Goal: Task Accomplishment & Management: Use online tool/utility

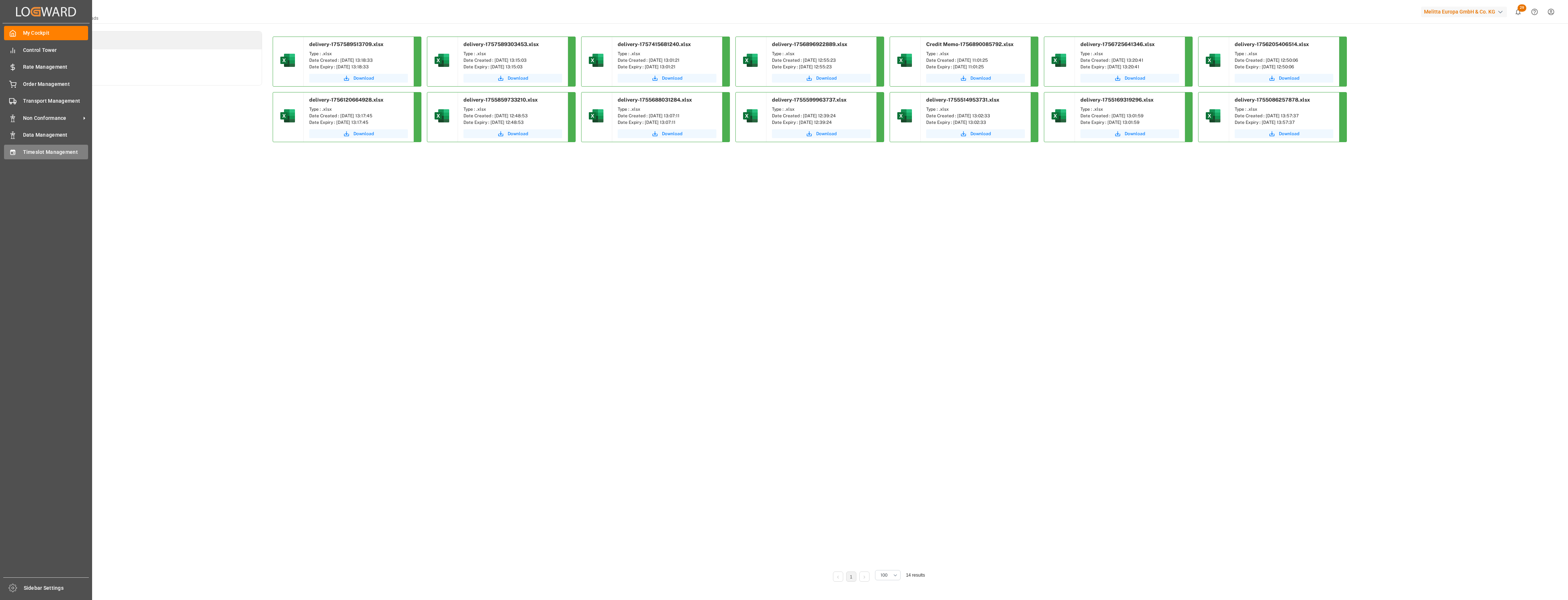
click at [46, 153] on span "Timeslot Management" at bounding box center [55, 152] width 65 height 8
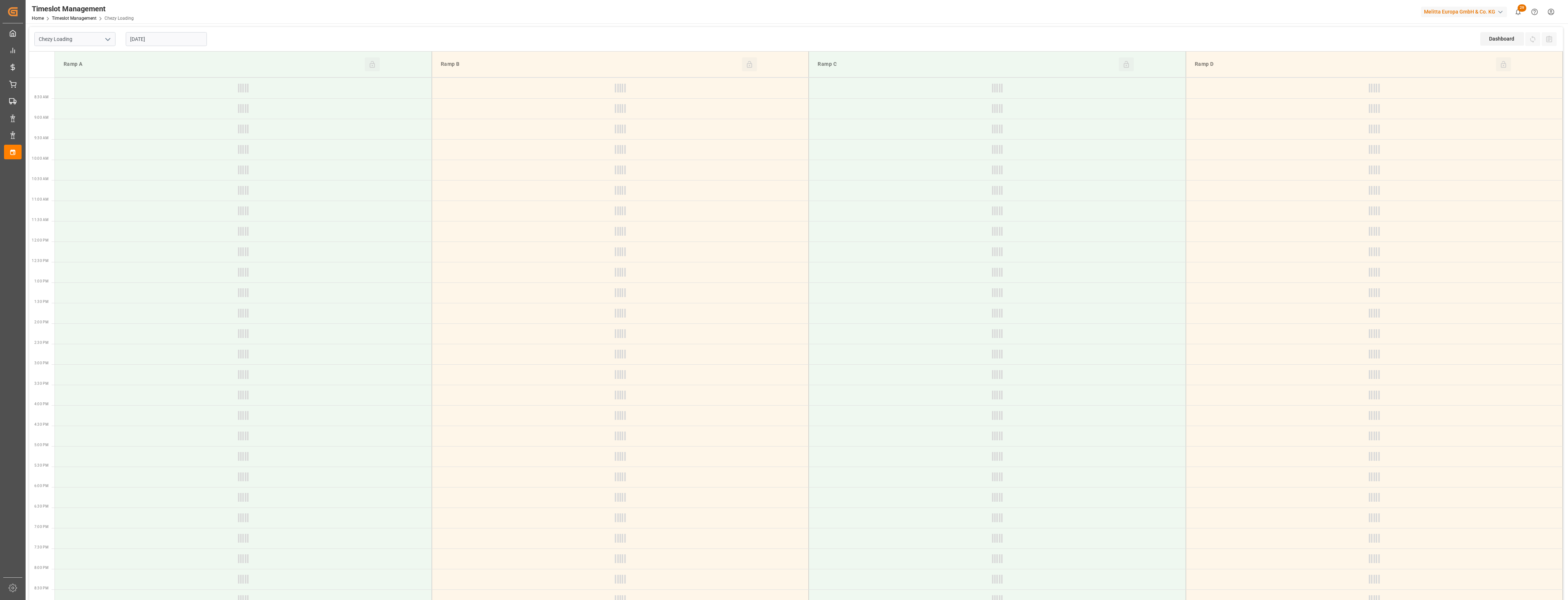
click at [107, 40] on polyline "open menu" at bounding box center [108, 40] width 4 height 2
click at [173, 44] on input "[DATE]" at bounding box center [166, 39] width 81 height 14
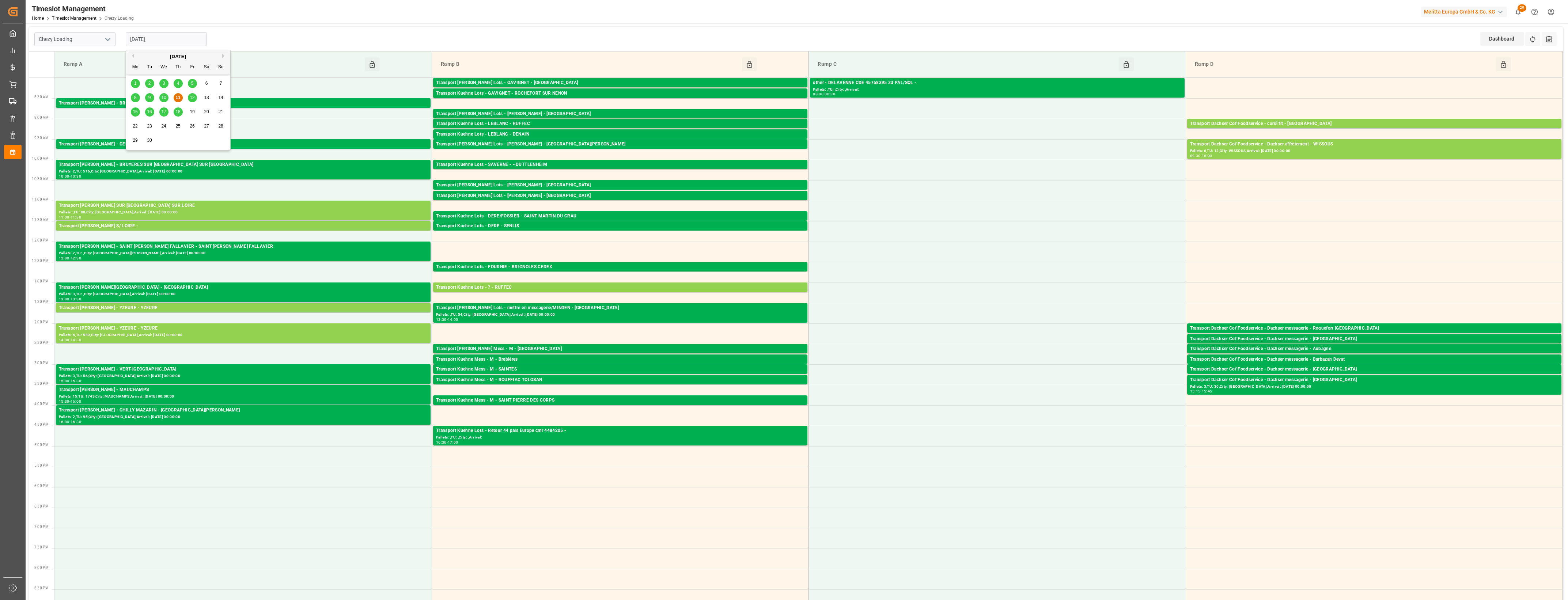
click at [194, 99] on span "12" at bounding box center [192, 97] width 5 height 5
type input "[DATE]"
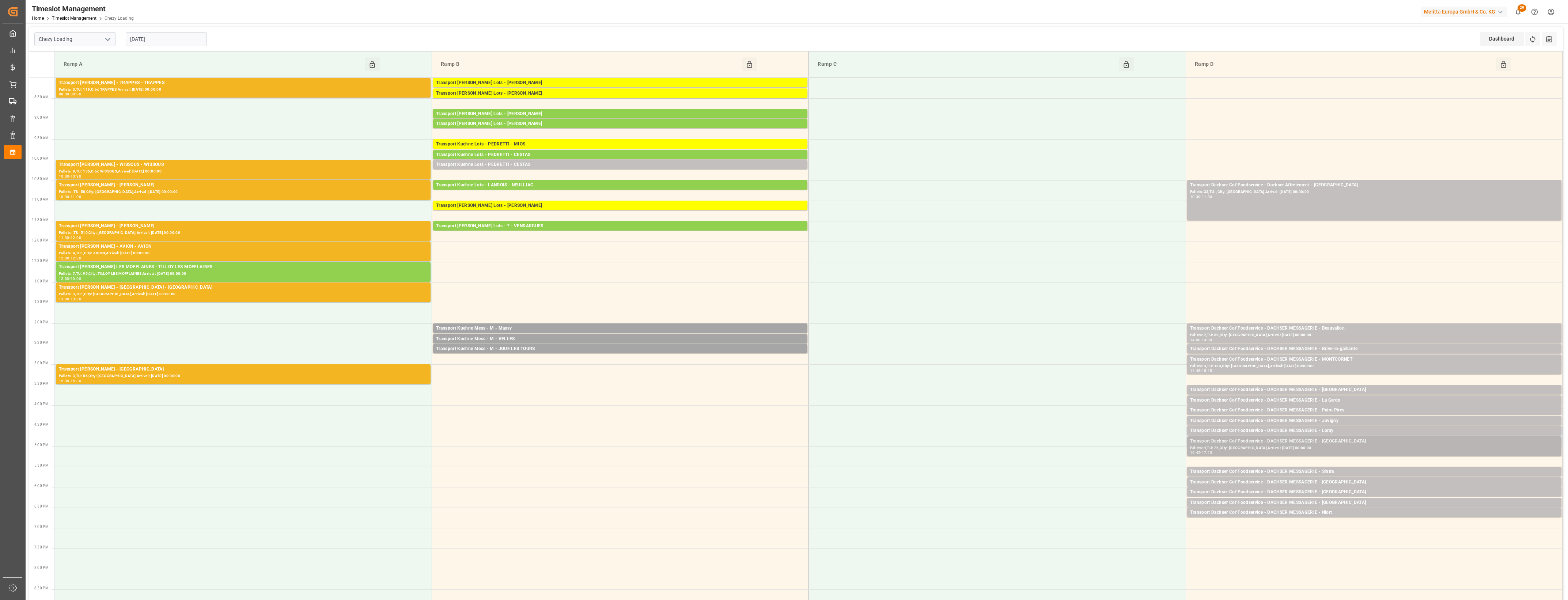
click at [1313, 448] on div "Pallets: 4,TU: 26,City: [GEOGRAPHIC_DATA],Arrival: [DATE] 00:00:00" at bounding box center [1374, 448] width 368 height 6
click at [1110, 462] on button "Open" at bounding box center [1091, 464] width 51 height 9
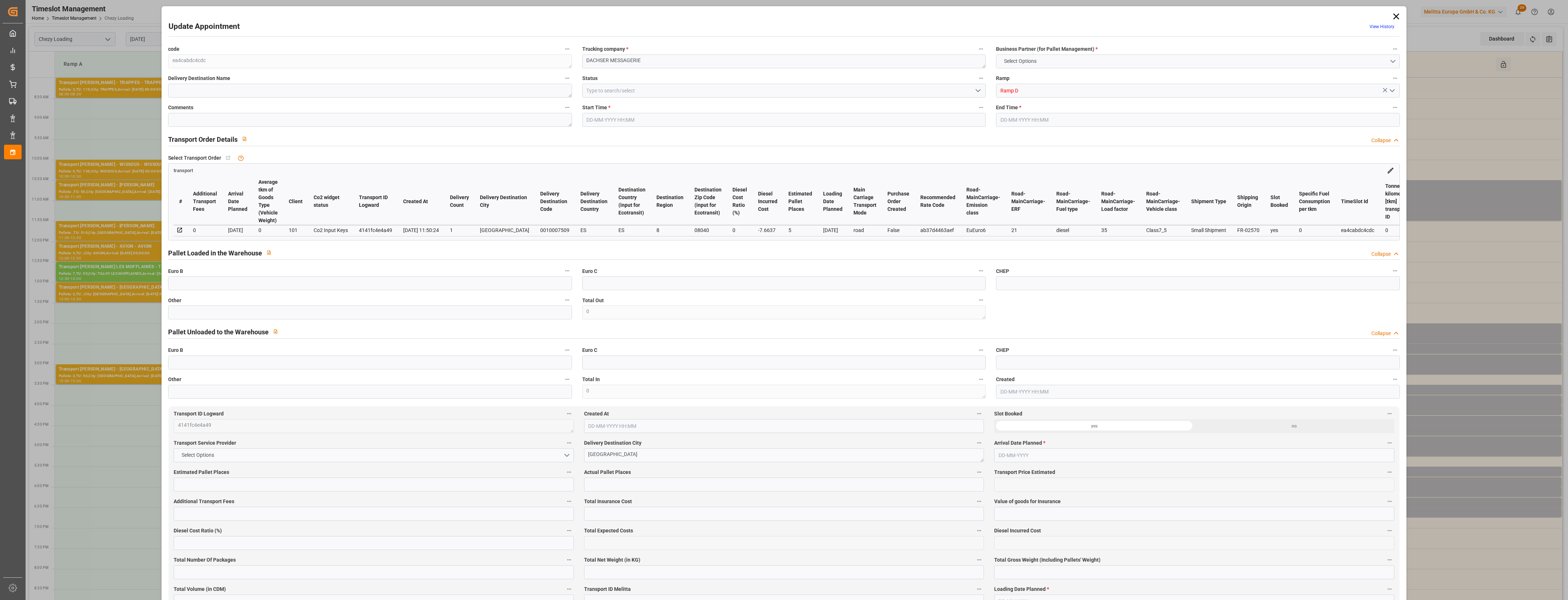
type input "5"
type input "435.44"
type input "0"
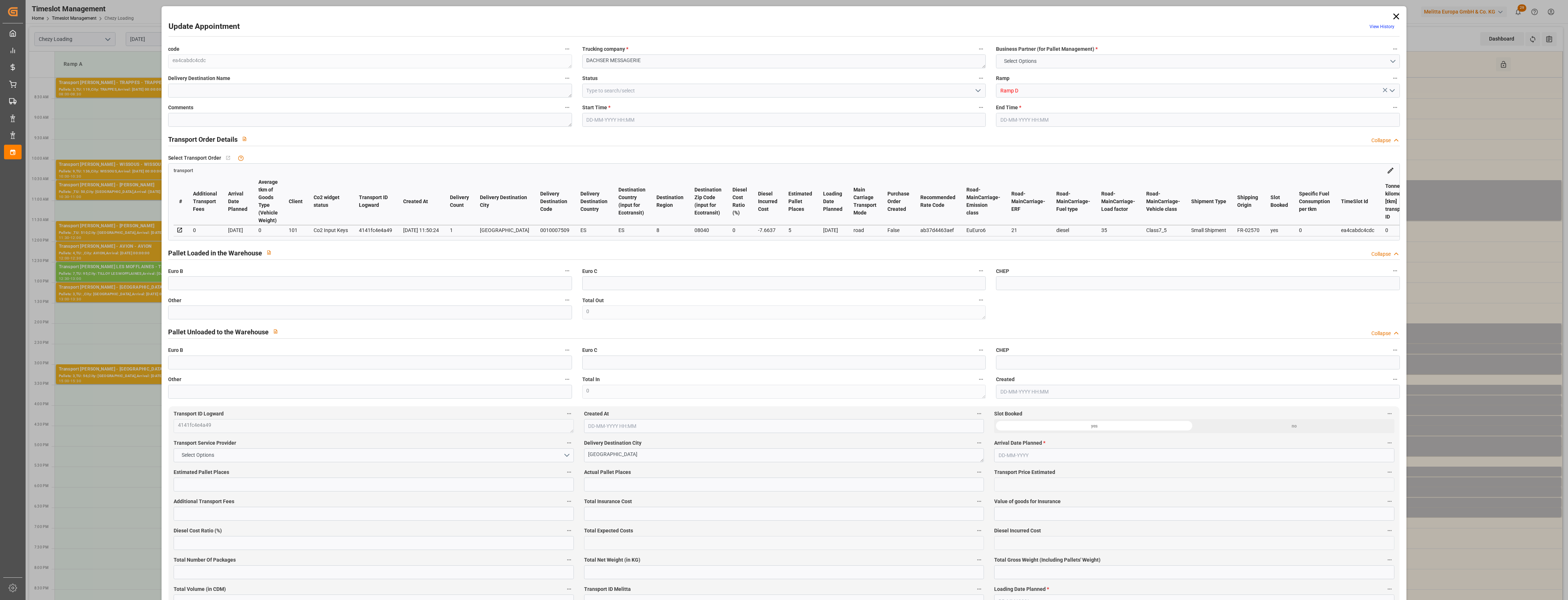
type input "427.7763"
type input "-7.6637"
type input "0"
type input "1008.128"
type input "1316.388"
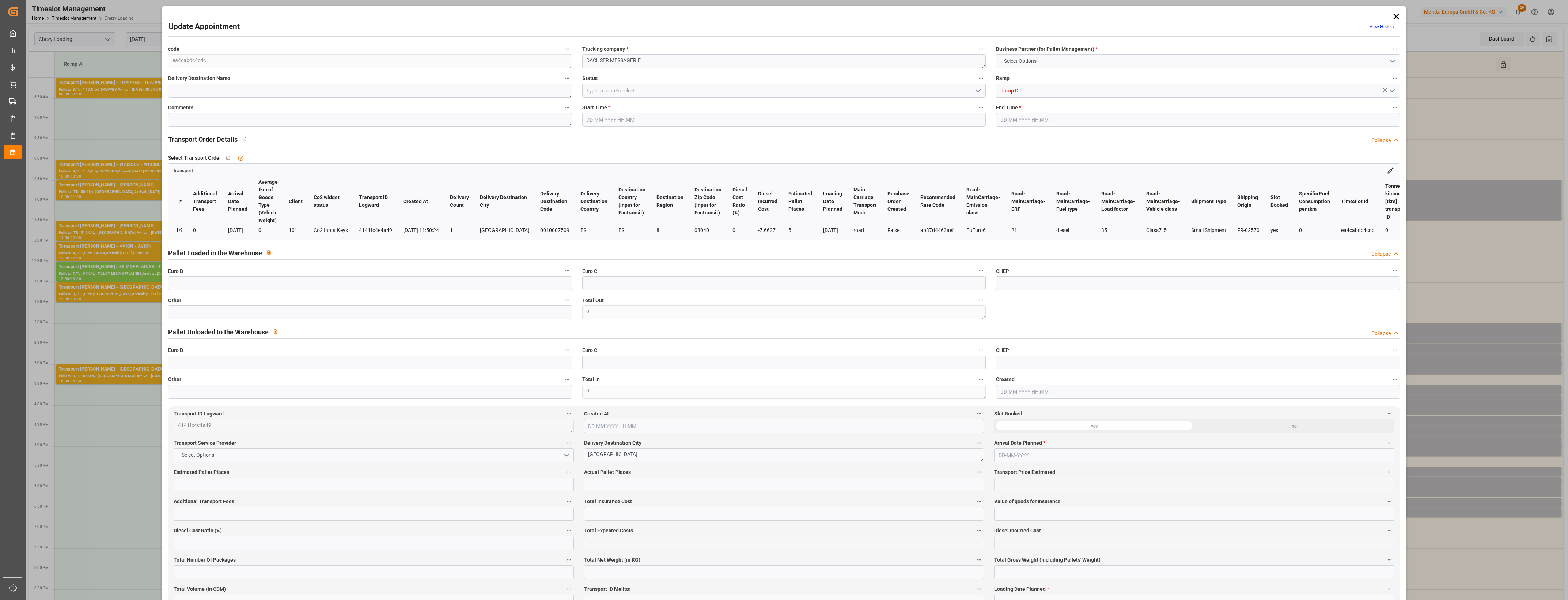
type input "3672.744"
type input "8"
type input "4"
type input "26"
type input "5"
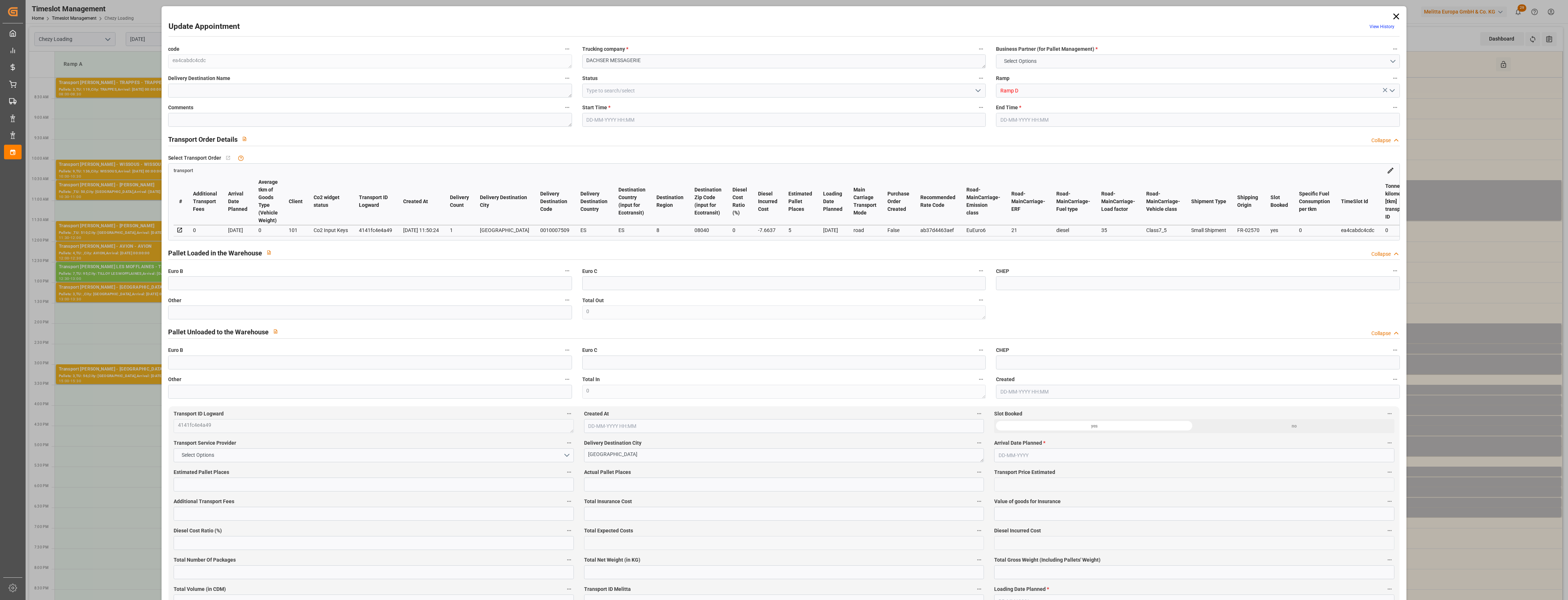
type input "101"
type input "1192.618"
type input "0"
type input "4710.8598"
type input "0"
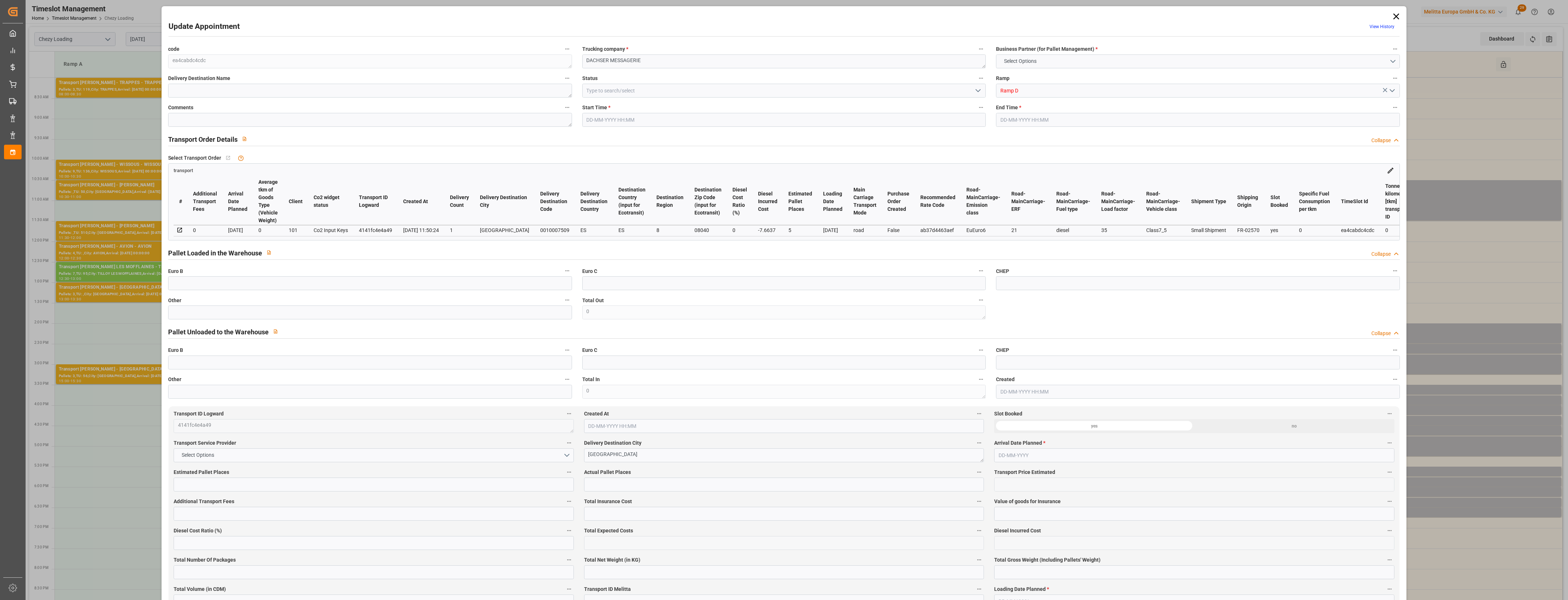
type input "0"
type input "21"
type input "35"
type input "[DATE] 16:45"
type input "[DATE] 17:15"
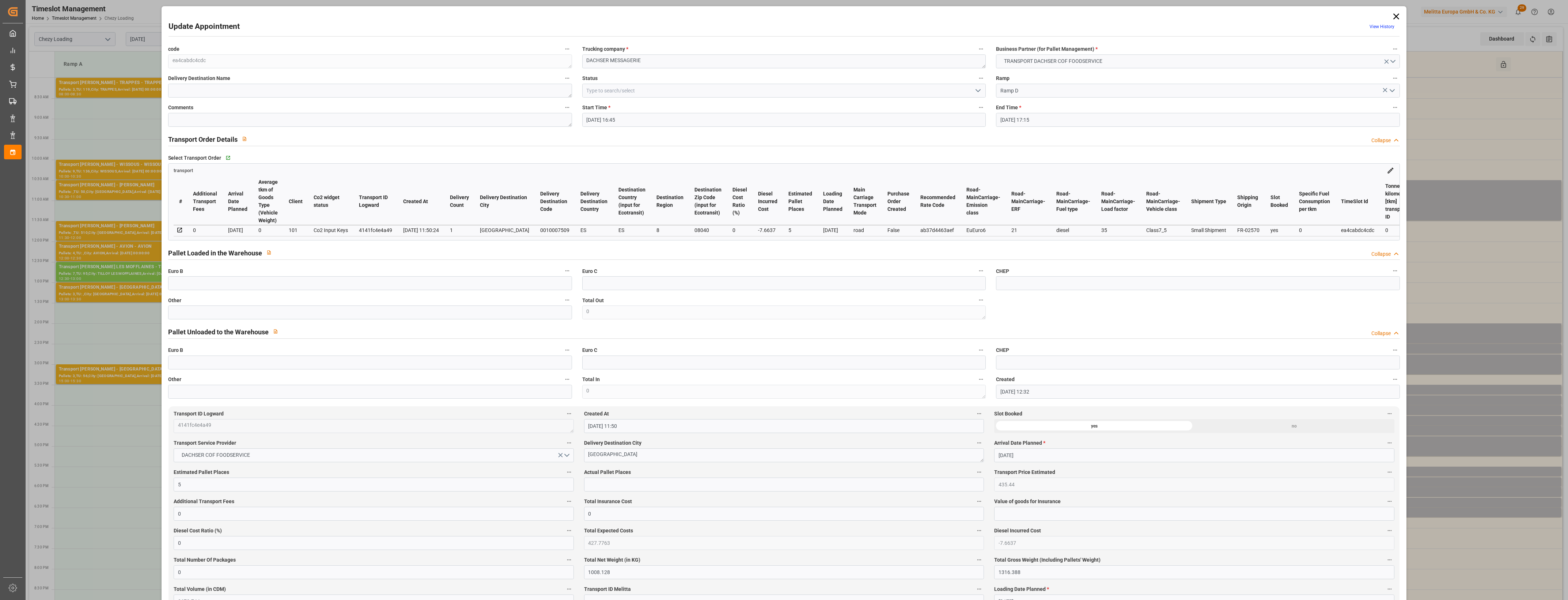
type input "[DATE] 12:32"
type input "[DATE] 11:50"
type input "[DATE]"
click at [523, 318] on input "text" at bounding box center [369, 312] width 404 height 14
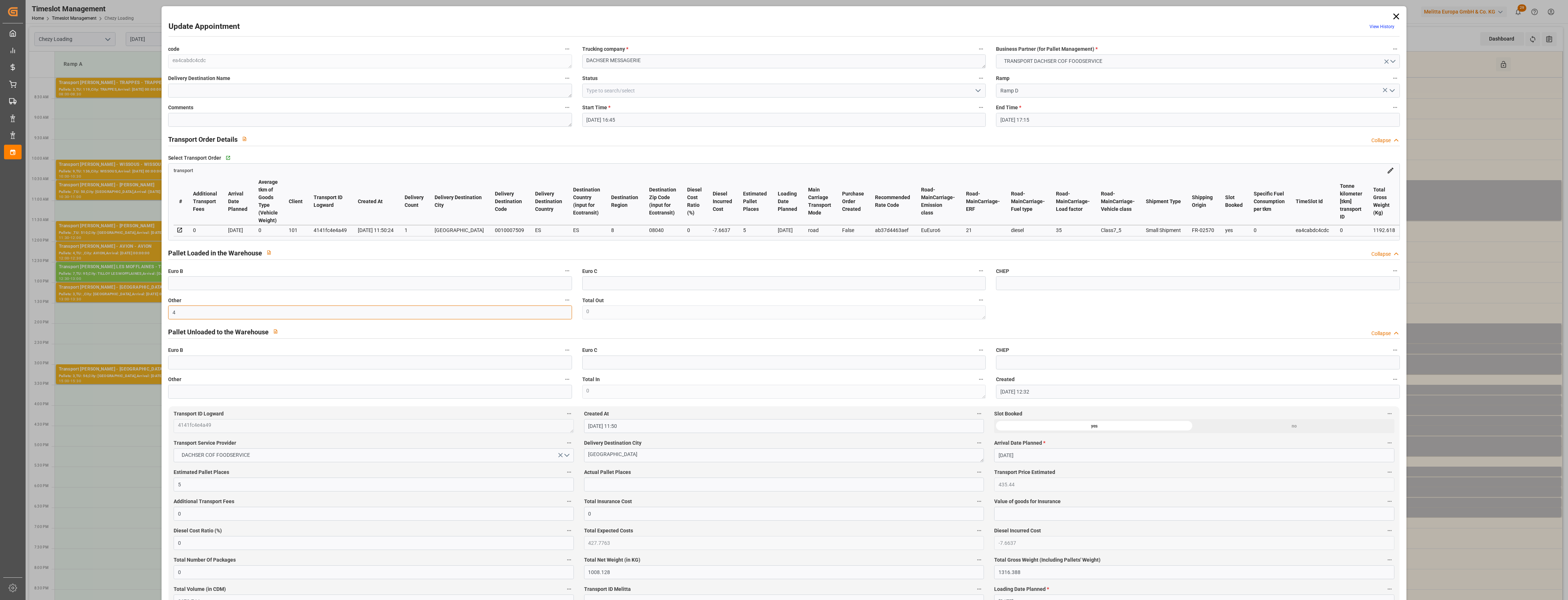
type input "4"
click at [626, 486] on input "text" at bounding box center [784, 484] width 400 height 14
type input "4"
click at [674, 472] on label "Actual Pallet Places" at bounding box center [784, 472] width 400 height 10
click at [975, 472] on button "Actual Pallet Places" at bounding box center [979, 472] width 10 height 10
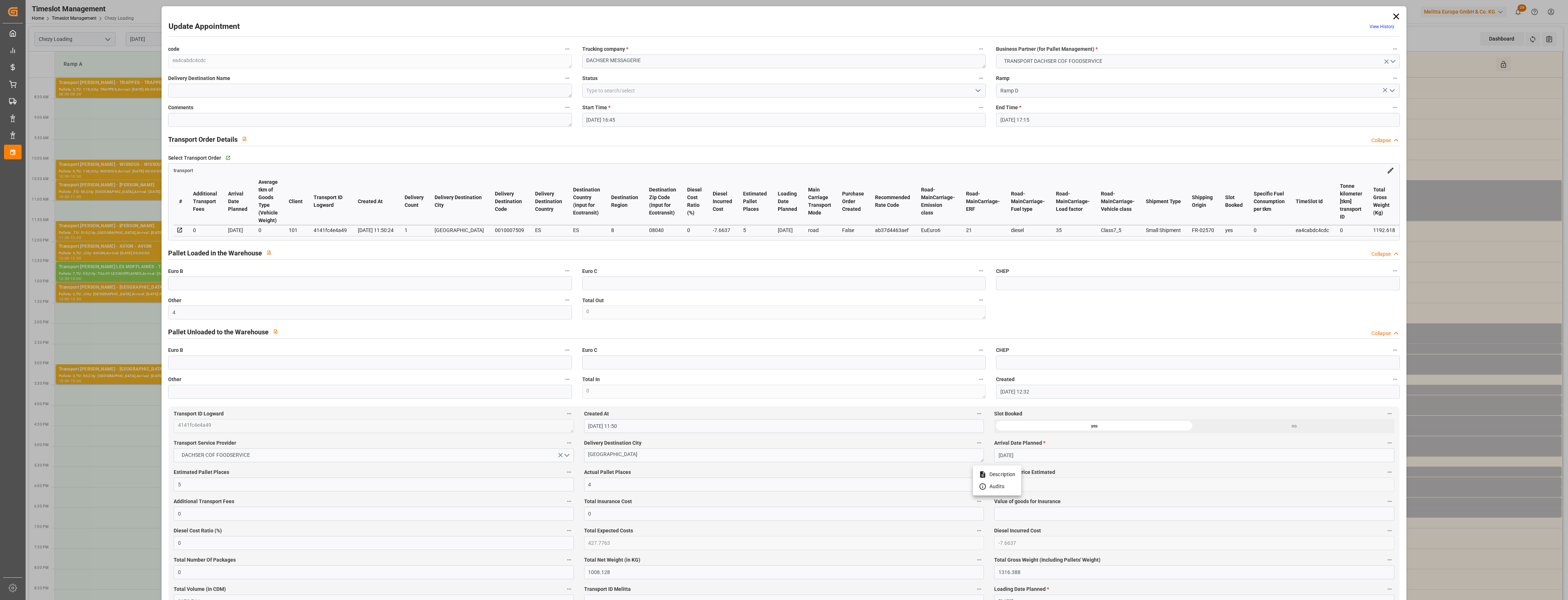
click at [696, 472] on div at bounding box center [784, 300] width 1568 height 600
click at [976, 91] on polyline "open menu" at bounding box center [978, 91] width 4 height 2
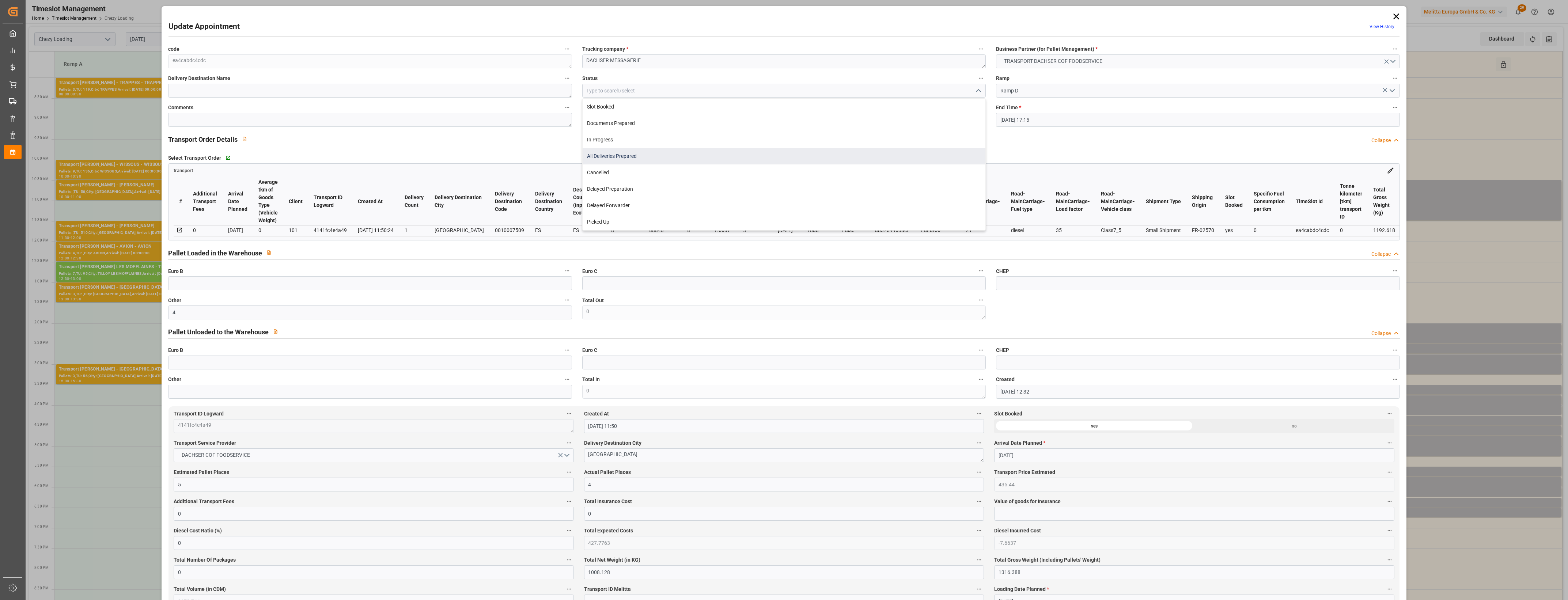
click at [612, 157] on div "All Deliveries Prepared" at bounding box center [784, 156] width 403 height 16
type input "All Deliveries Prepared"
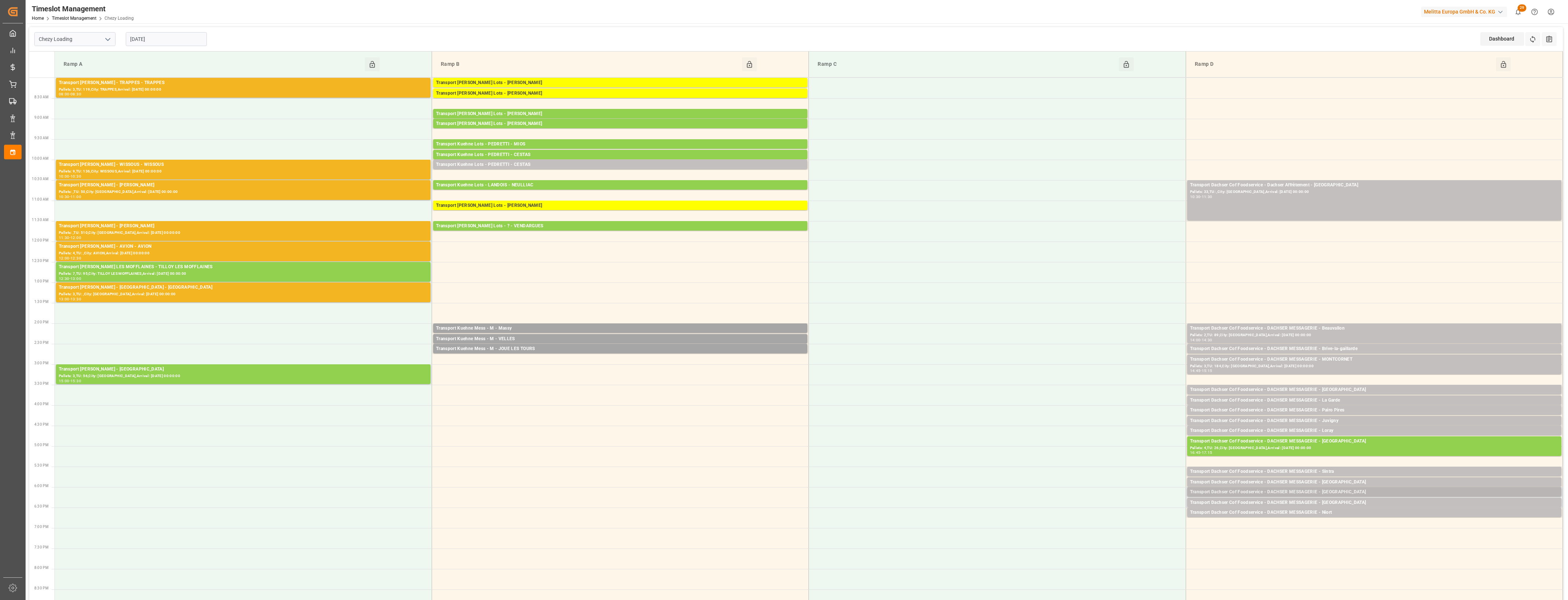
click at [1350, 490] on div "Transport Dachser Cof Foodservice - DACHSER MESSAGERIE - [GEOGRAPHIC_DATA]" at bounding box center [1374, 492] width 368 height 7
click at [1105, 523] on button "Open" at bounding box center [1091, 525] width 51 height 9
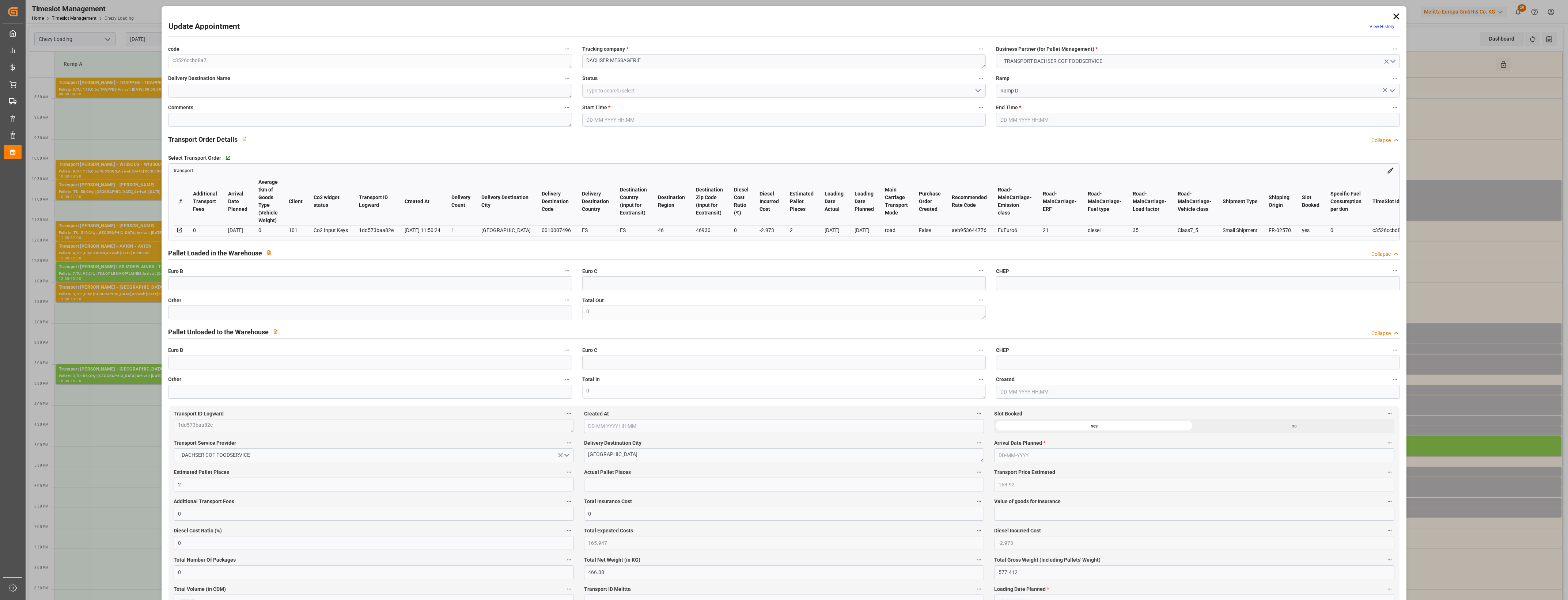
type input "2"
type input "168.92"
type input "0"
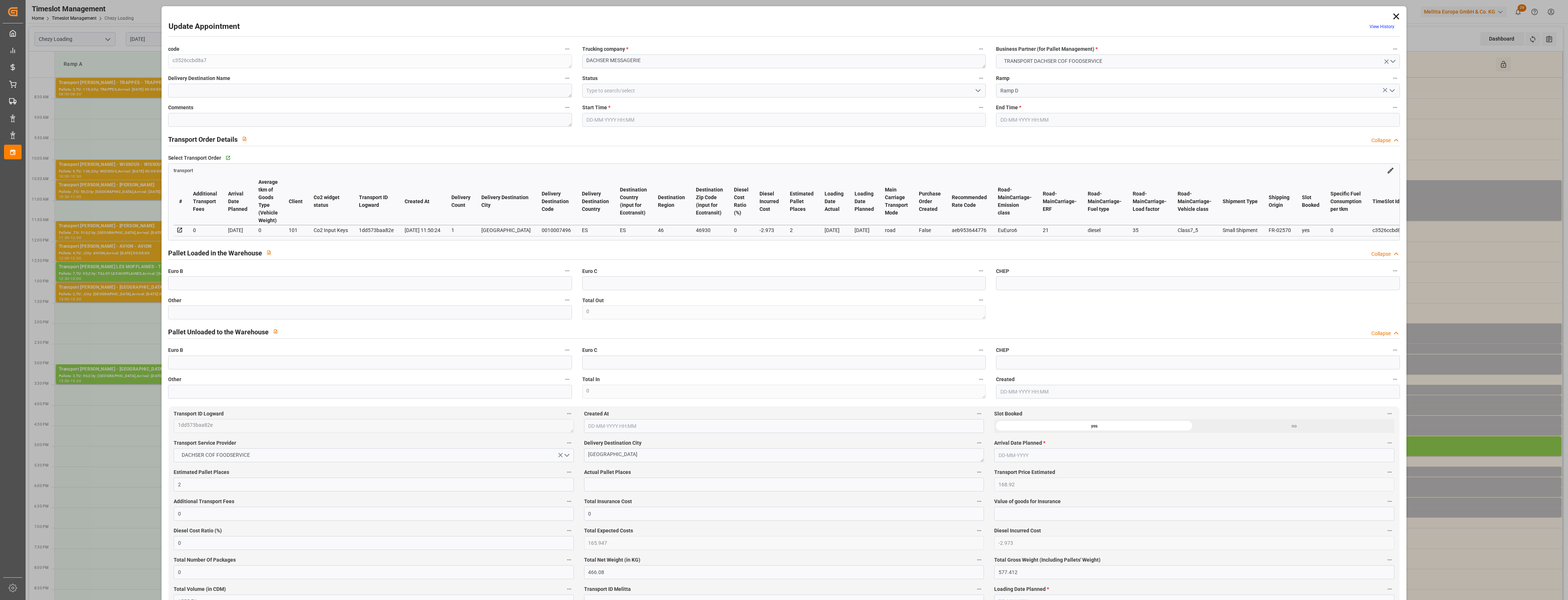
type input "165.947"
type input "-2.973"
type input "0"
type input "466.08"
type input "577.412"
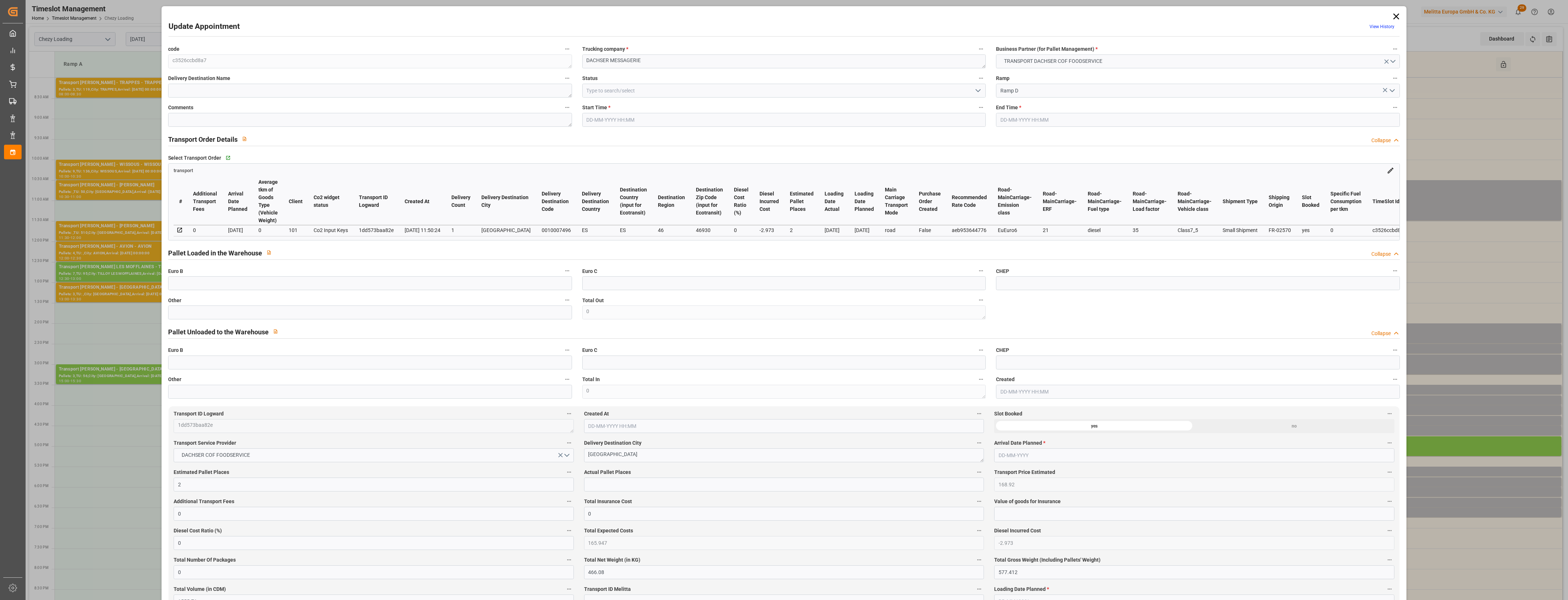
type input "1555.71"
type input "46"
type input "1"
type input "72"
type input "2"
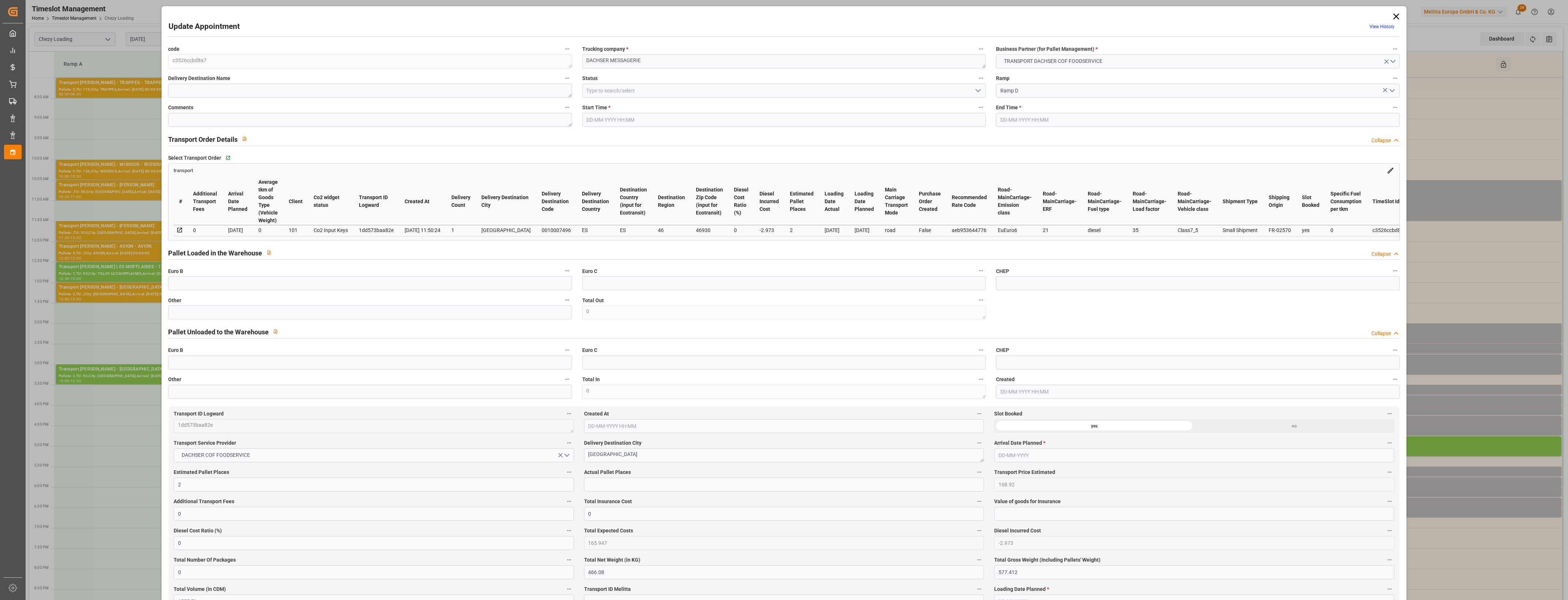
type input "101"
type input "528.522"
type input "0"
type input "4710.8598"
type input "0"
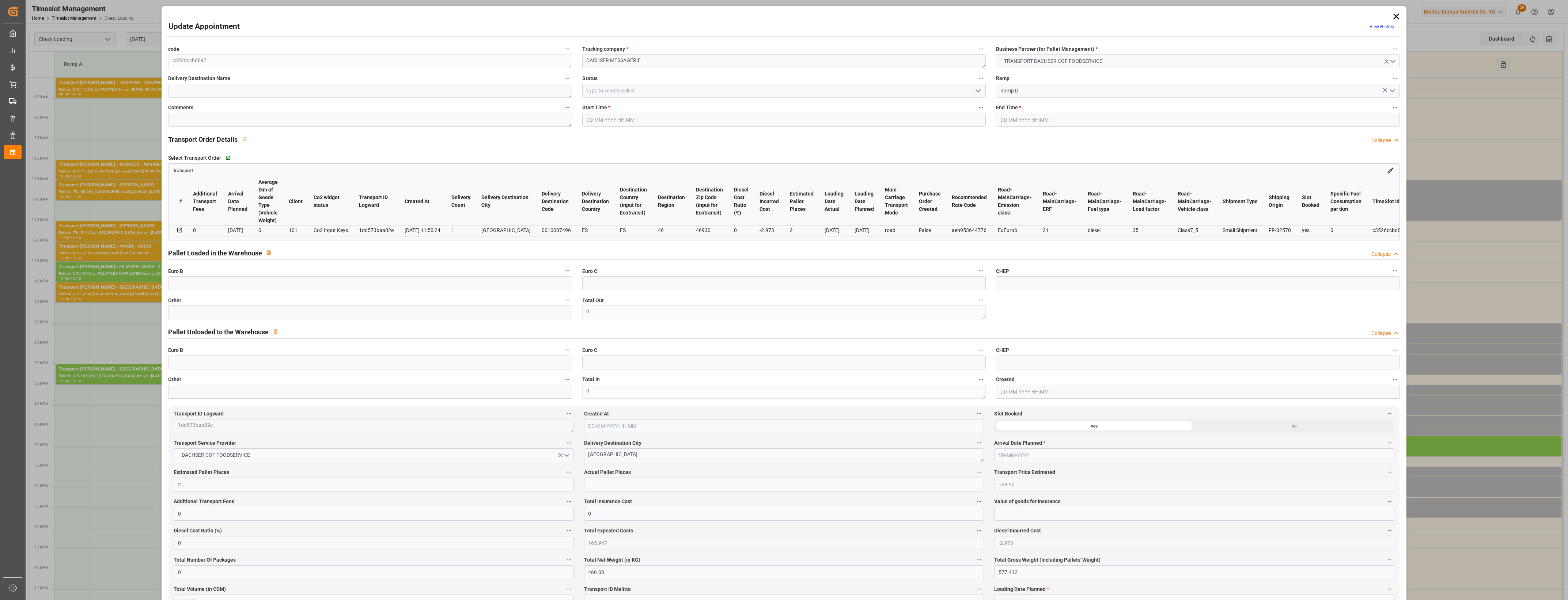
type input "0"
type input "21"
type input "35"
type input "[DATE] 18:00"
type input "[DATE] 18:15"
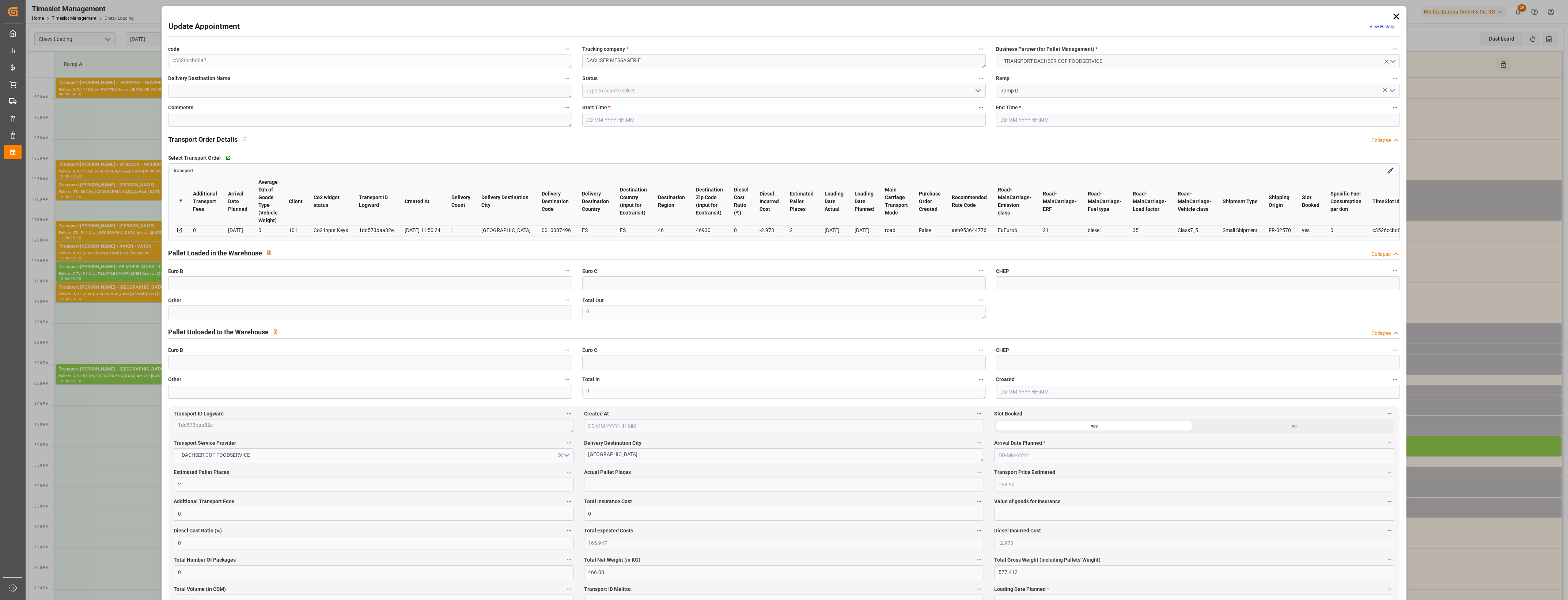
type input "[DATE] 12:35"
type input "[DATE] 11:50"
type input "[DATE]"
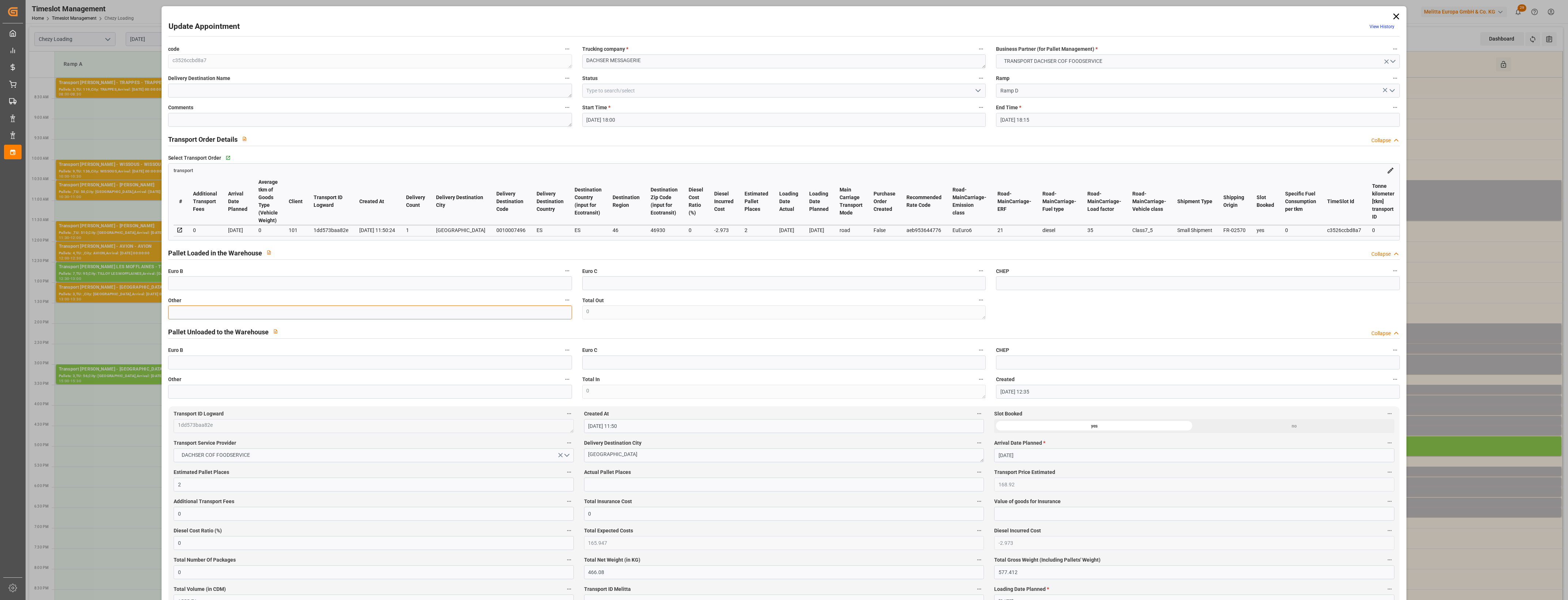
click at [522, 313] on input "text" at bounding box center [369, 312] width 404 height 14
type input "1"
drag, startPoint x: 603, startPoint y: 485, endPoint x: 627, endPoint y: 481, distance: 24.3
click at [603, 485] on input "text" at bounding box center [784, 484] width 400 height 14
type input "1"
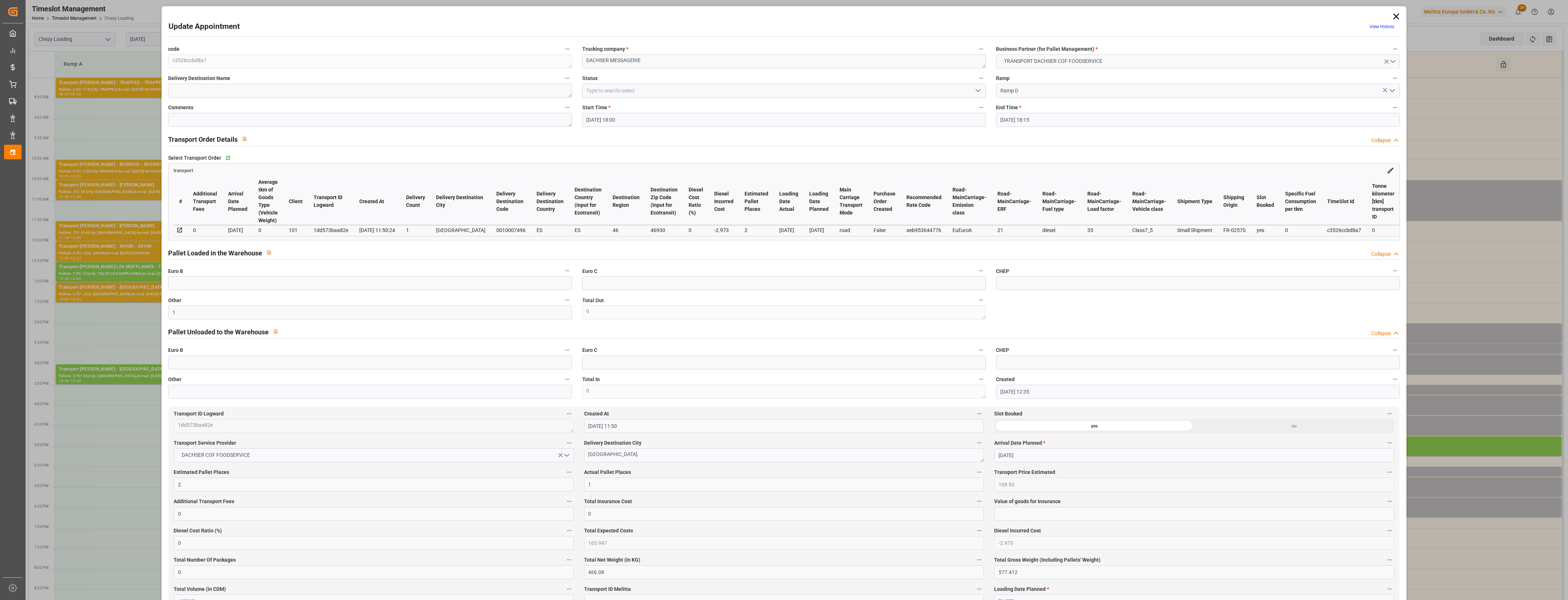
click at [640, 478] on label "Actual Pallet Places" at bounding box center [784, 472] width 400 height 10
click at [975, 477] on button "Actual Pallet Places" at bounding box center [979, 472] width 10 height 10
click at [654, 474] on div at bounding box center [784, 300] width 1568 height 600
click at [975, 92] on icon "open menu" at bounding box center [978, 91] width 9 height 9
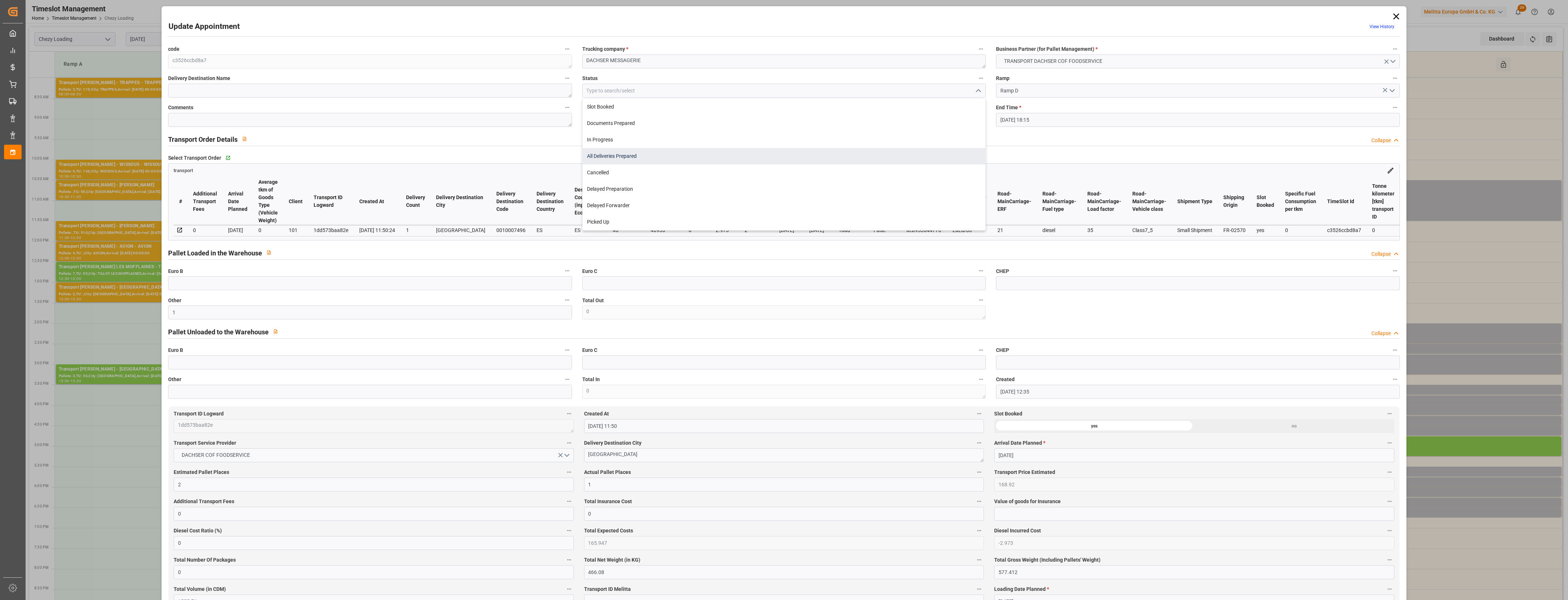
click at [636, 158] on div "All Deliveries Prepared" at bounding box center [784, 156] width 403 height 16
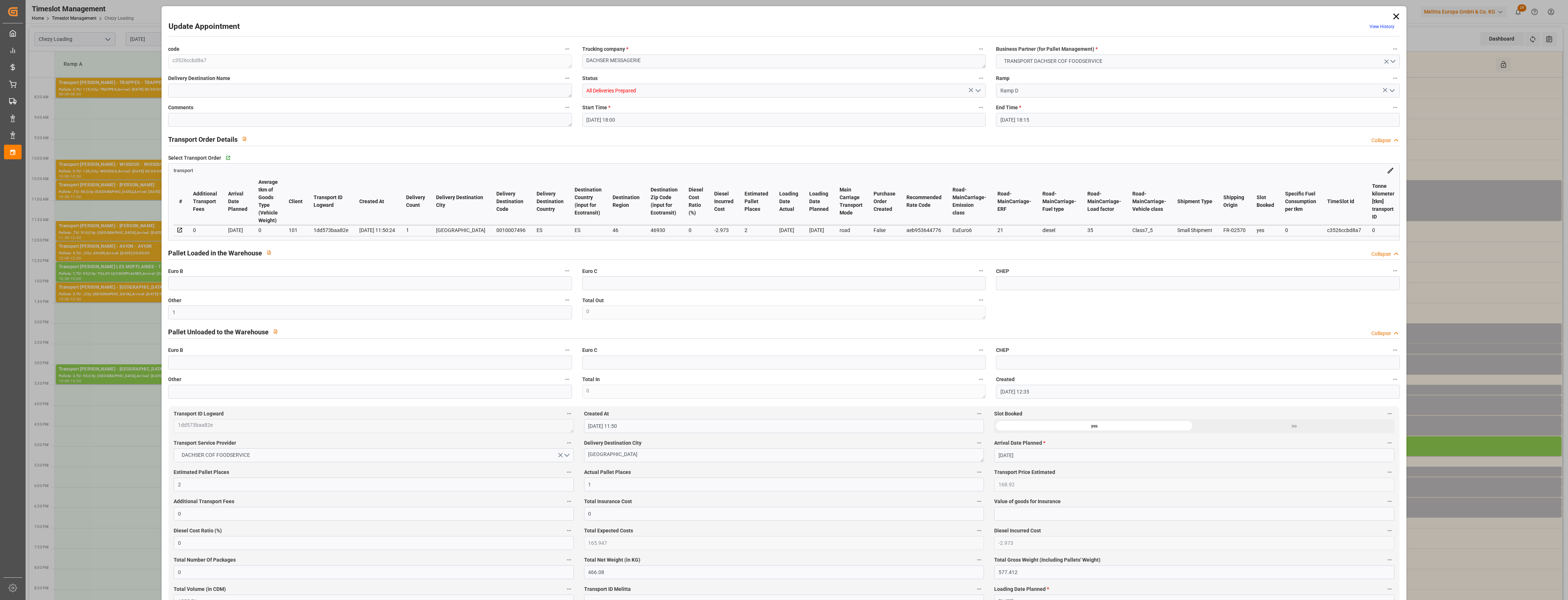
type input "All Deliveries Prepared"
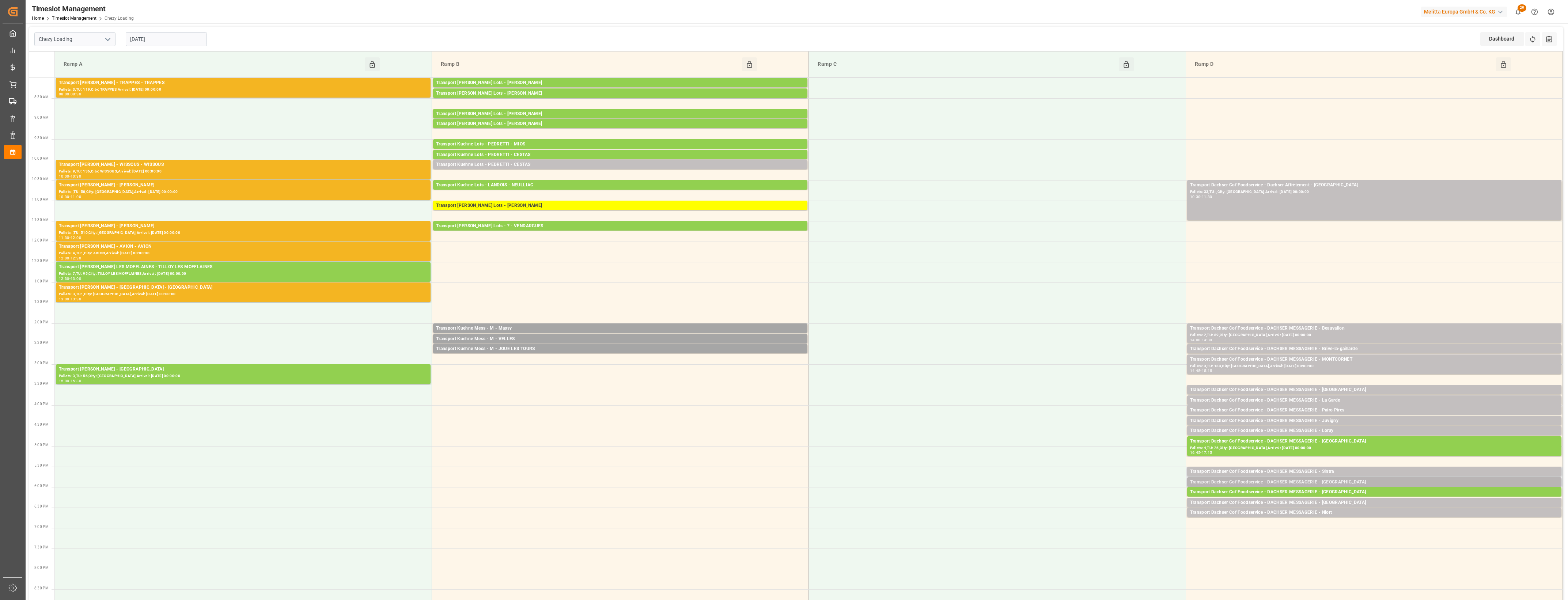
click at [1346, 483] on div "Transport Dachser Cof Foodservice - DACHSER MESSAGERIE - [GEOGRAPHIC_DATA]" at bounding box center [1374, 483] width 368 height 7
click at [1099, 505] on button "Open" at bounding box center [1091, 504] width 51 height 9
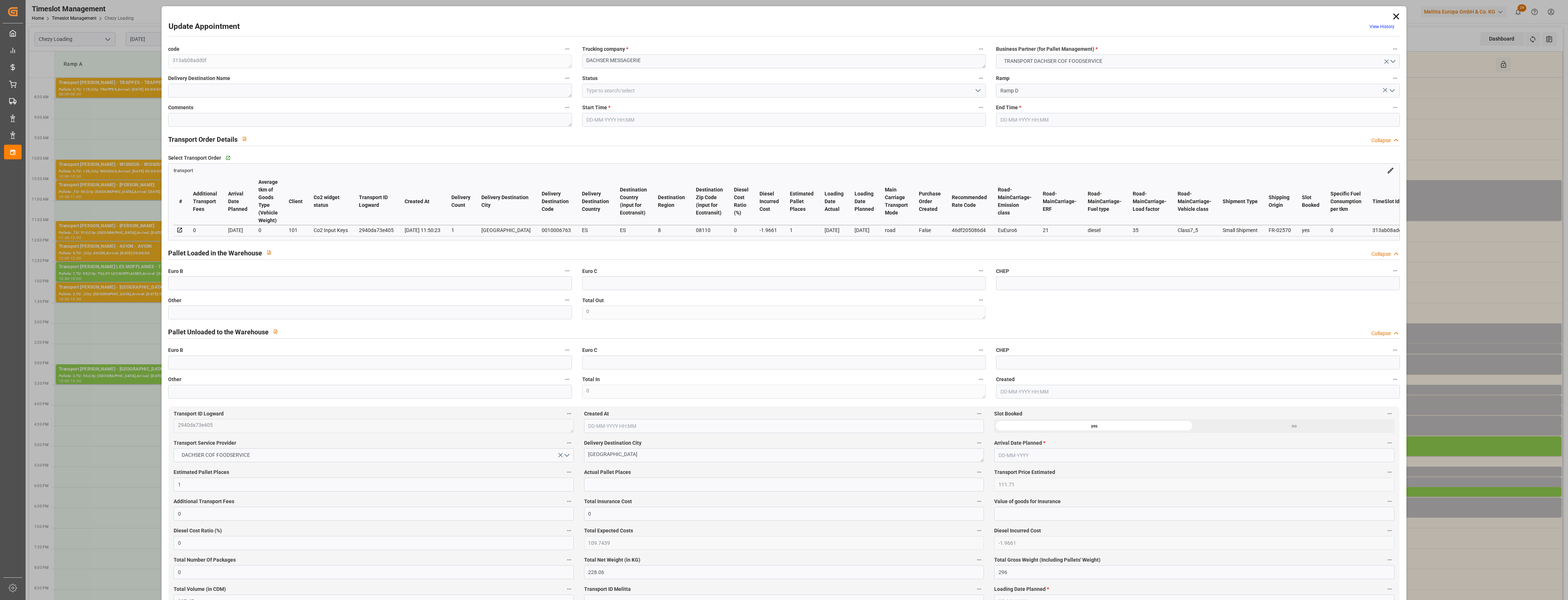
type input "[DATE] 17:45"
type input "[DATE] 18:00"
type input "[DATE] 12:35"
type input "[DATE] 11:50"
type input "[DATE]"
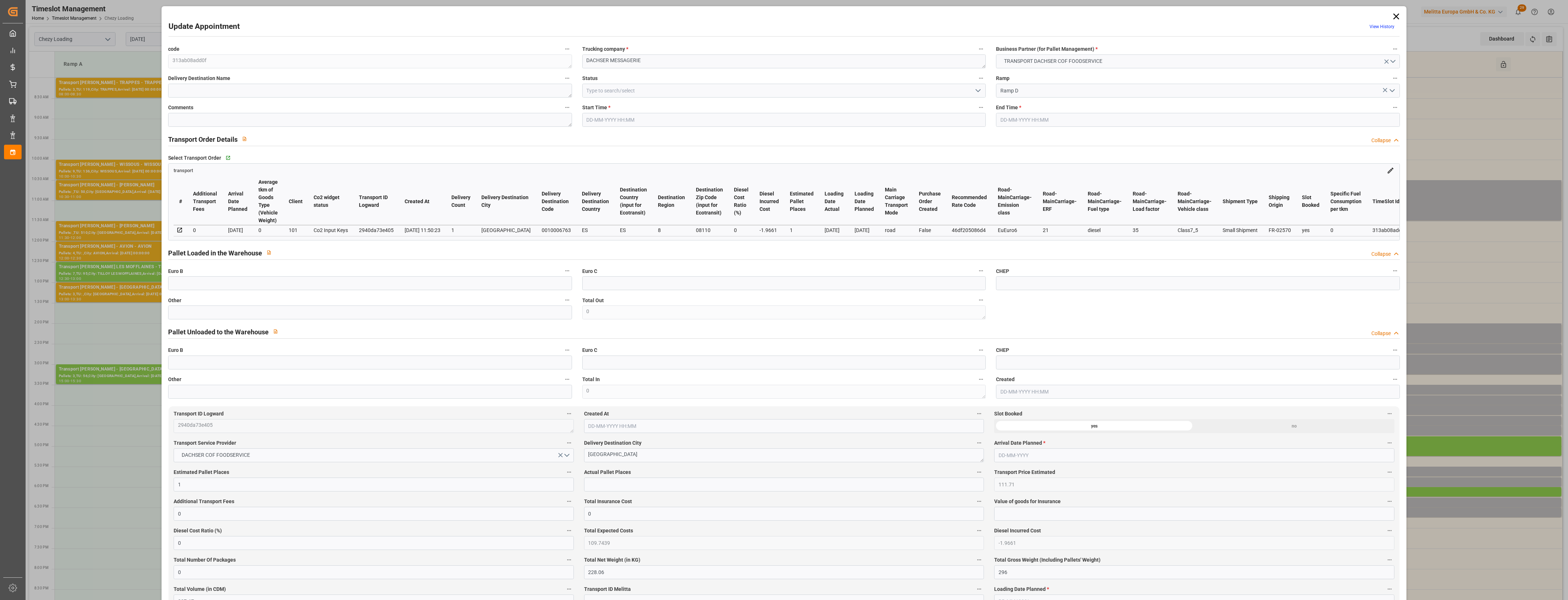
type input "[DATE]"
click at [334, 315] on input "text" at bounding box center [369, 312] width 404 height 14
type input "1"
click at [592, 481] on input "text" at bounding box center [784, 484] width 400 height 14
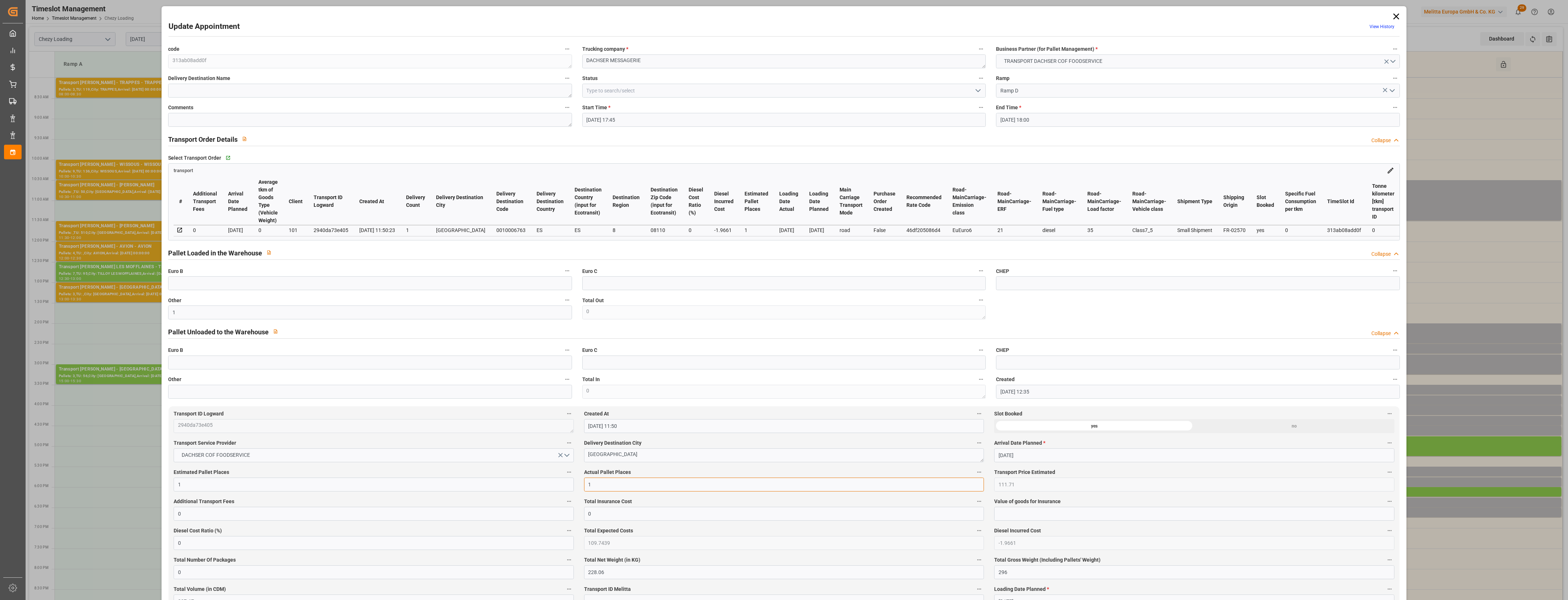
type input "1"
click at [632, 467] on div "Actual Pallet Places 1" at bounding box center [784, 480] width 410 height 29
click at [650, 470] on label "Actual Pallet Places" at bounding box center [784, 472] width 400 height 10
click at [975, 470] on button "Actual Pallet Places" at bounding box center [979, 472] width 10 height 10
click at [979, 90] on div at bounding box center [784, 300] width 1568 height 600
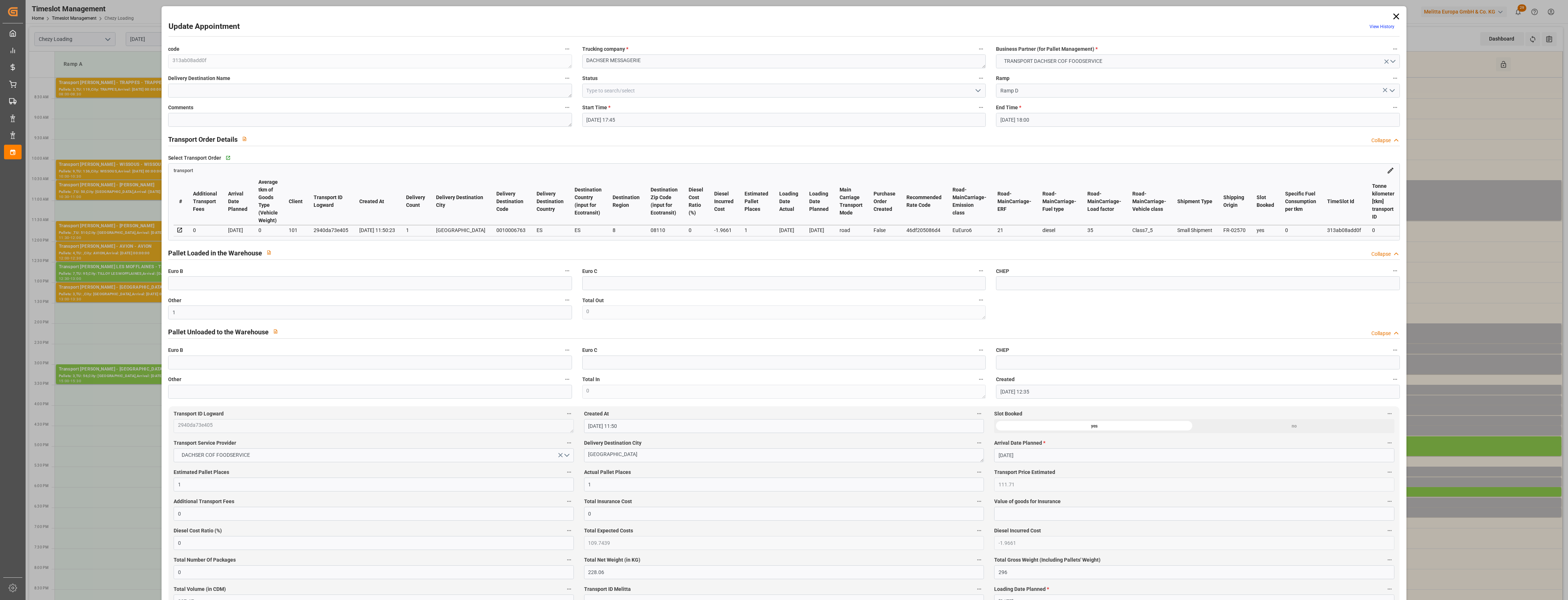
click at [976, 88] on icon "open menu" at bounding box center [978, 91] width 9 height 9
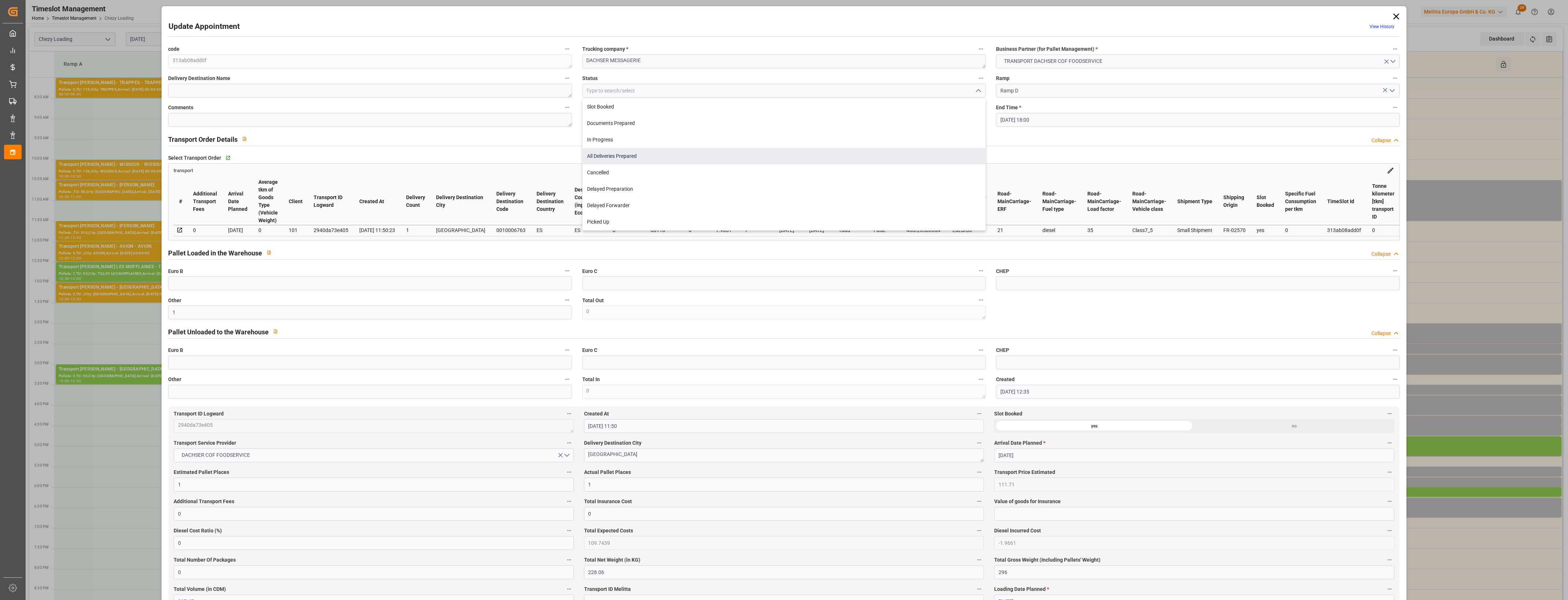
click at [604, 157] on div "All Deliveries Prepared" at bounding box center [784, 156] width 403 height 16
type input "All Deliveries Prepared"
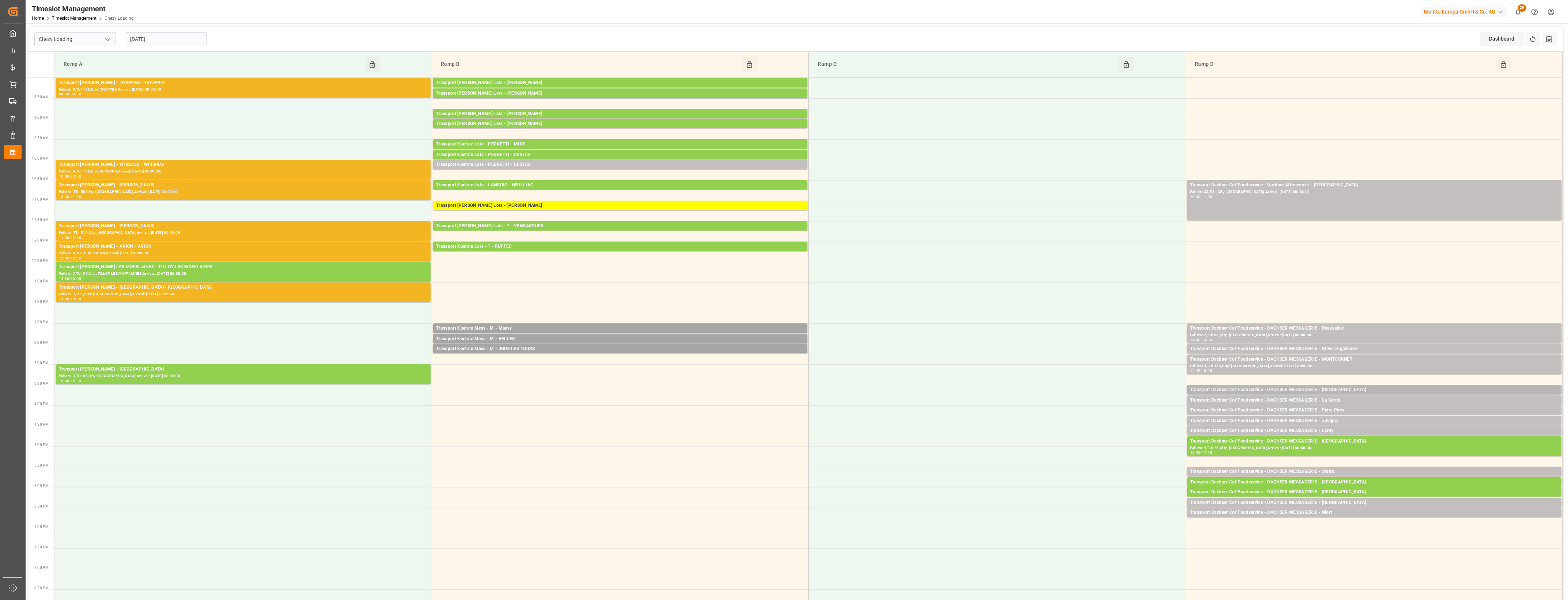
click at [1343, 389] on div "Transport Dachser Cof Foodservice - DACHSER MESSAGERIE - [GEOGRAPHIC_DATA]" at bounding box center [1374, 390] width 368 height 7
click at [1101, 422] on button "Open" at bounding box center [1091, 423] width 51 height 9
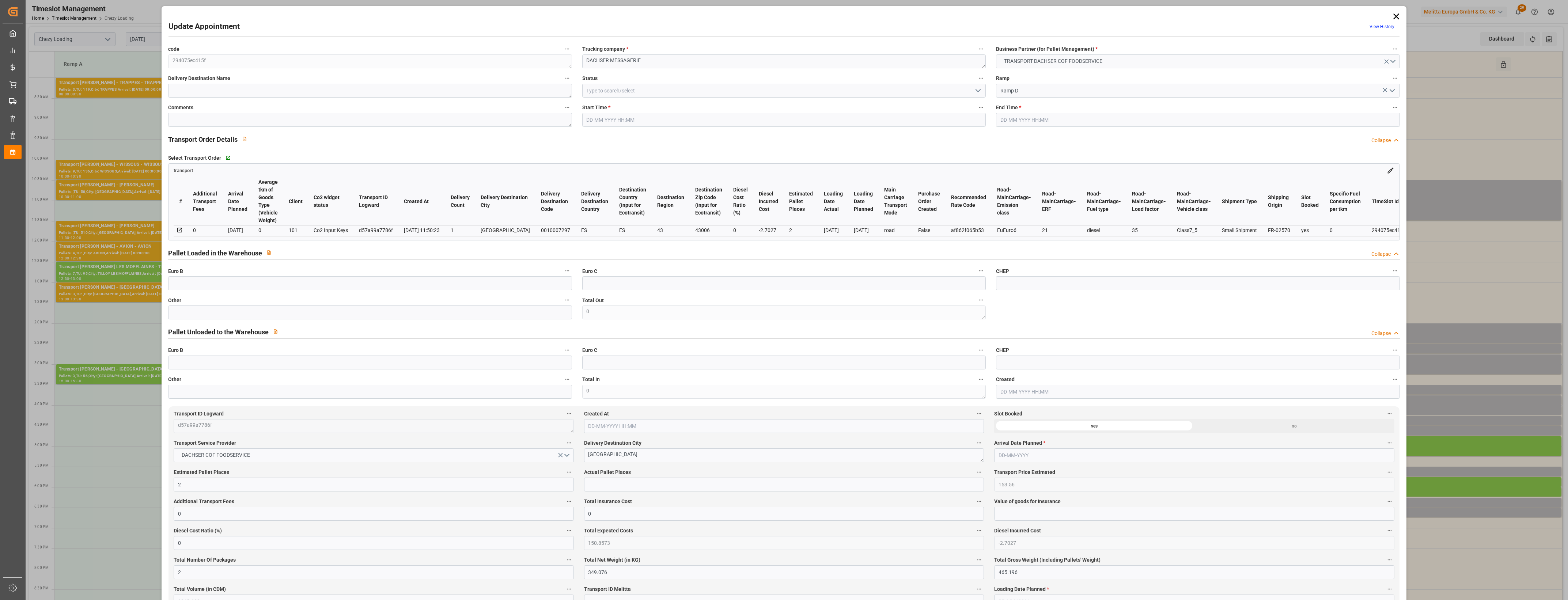
type input "[DATE] 15:30"
type input "[DATE] 15:45"
type input "[DATE] 12:27"
type input "[DATE] 11:50"
type input "[DATE]"
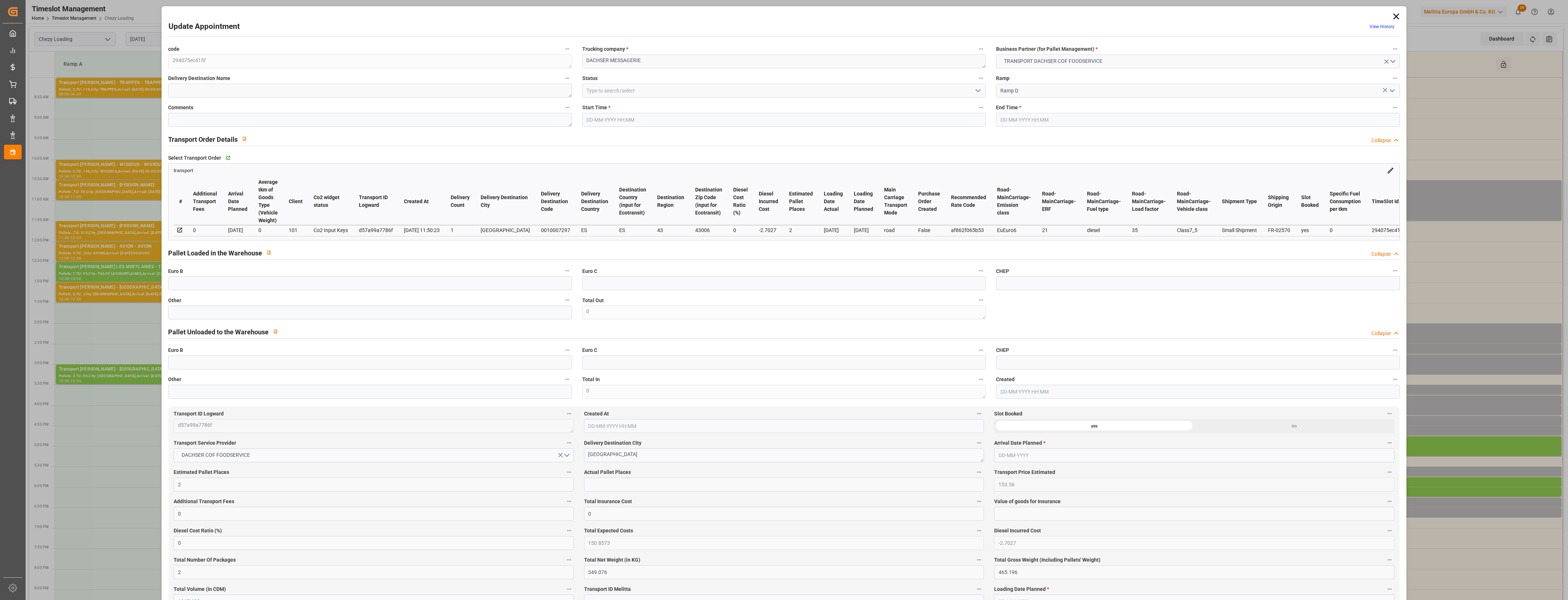
type input "[DATE]"
click at [498, 319] on input "text" at bounding box center [369, 312] width 404 height 14
type input "2"
click at [606, 490] on input "text" at bounding box center [784, 484] width 400 height 14
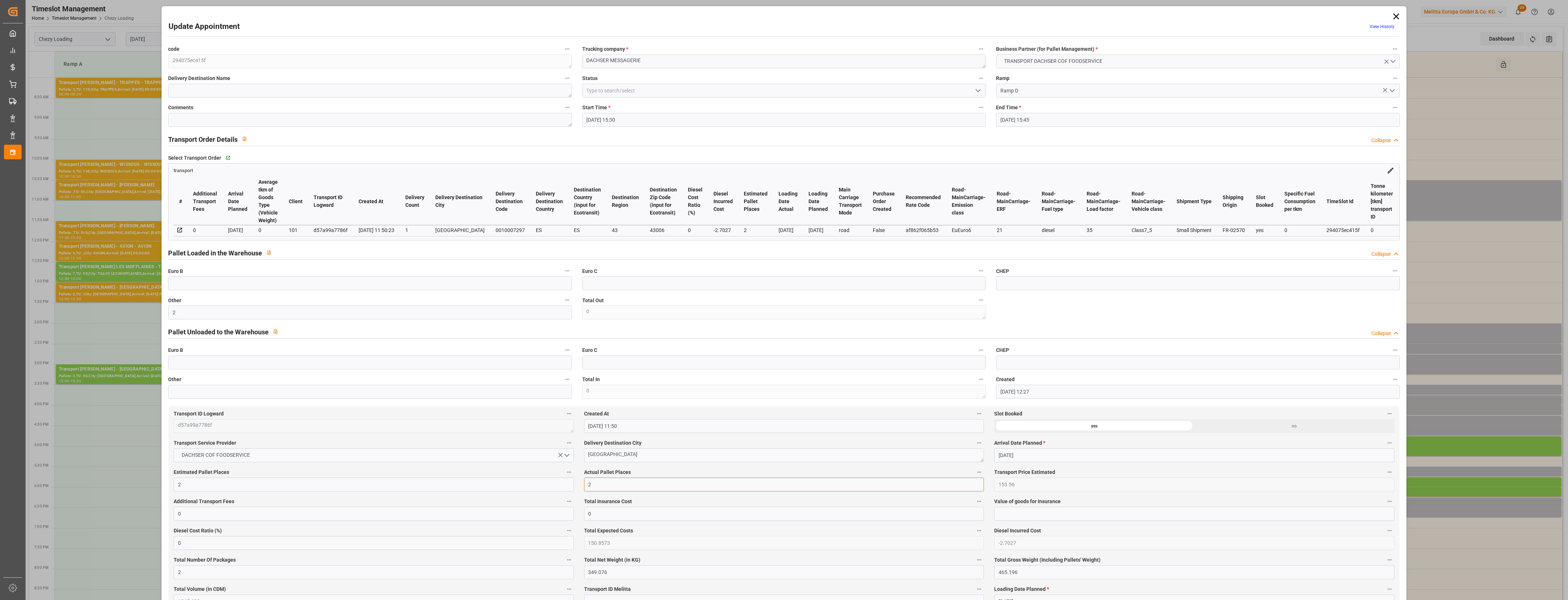
type input "2"
click at [640, 478] on label "Actual Pallet Places" at bounding box center [784, 472] width 400 height 10
click at [975, 477] on button "Actual Pallet Places" at bounding box center [979, 472] width 10 height 10
click at [647, 475] on div at bounding box center [784, 300] width 1568 height 600
click at [977, 91] on polyline "open menu" at bounding box center [978, 91] width 4 height 2
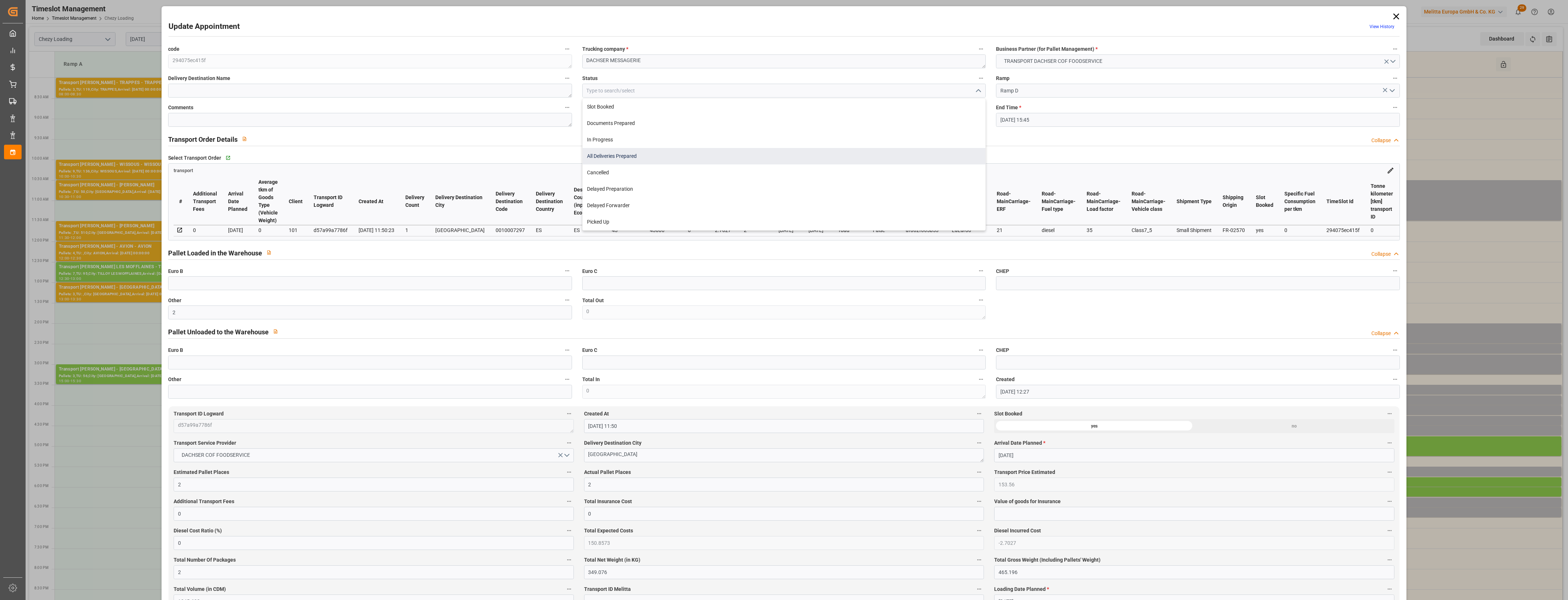
click at [627, 159] on div "All Deliveries Prepared" at bounding box center [784, 156] width 403 height 16
type input "All Deliveries Prepared"
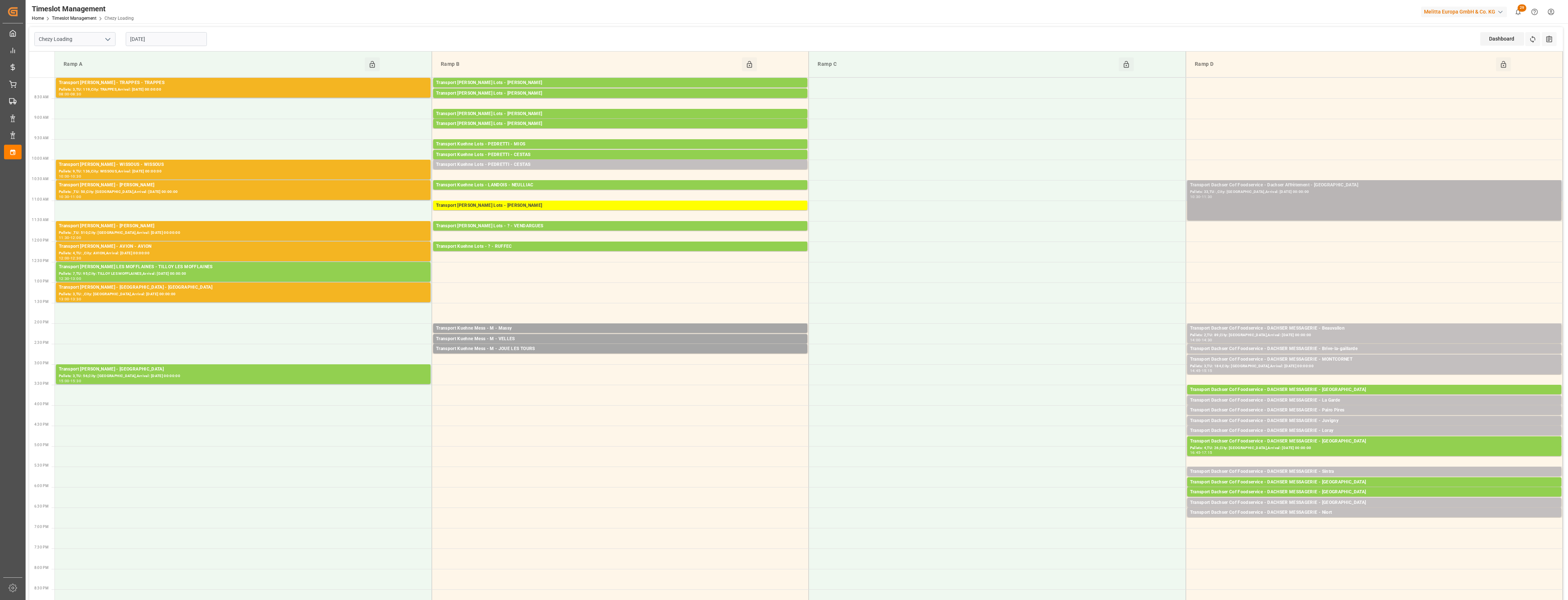
click at [1279, 206] on div "Transport Dachser Cof Foodservice - Dachser Affrètement - [GEOGRAPHIC_DATA] Pal…" at bounding box center [1374, 200] width 368 height 37
click at [1245, 202] on div "Transport Dachser Cof Foodservice - Dachser Affrètement - [GEOGRAPHIC_DATA] Pal…" at bounding box center [1374, 200] width 368 height 37
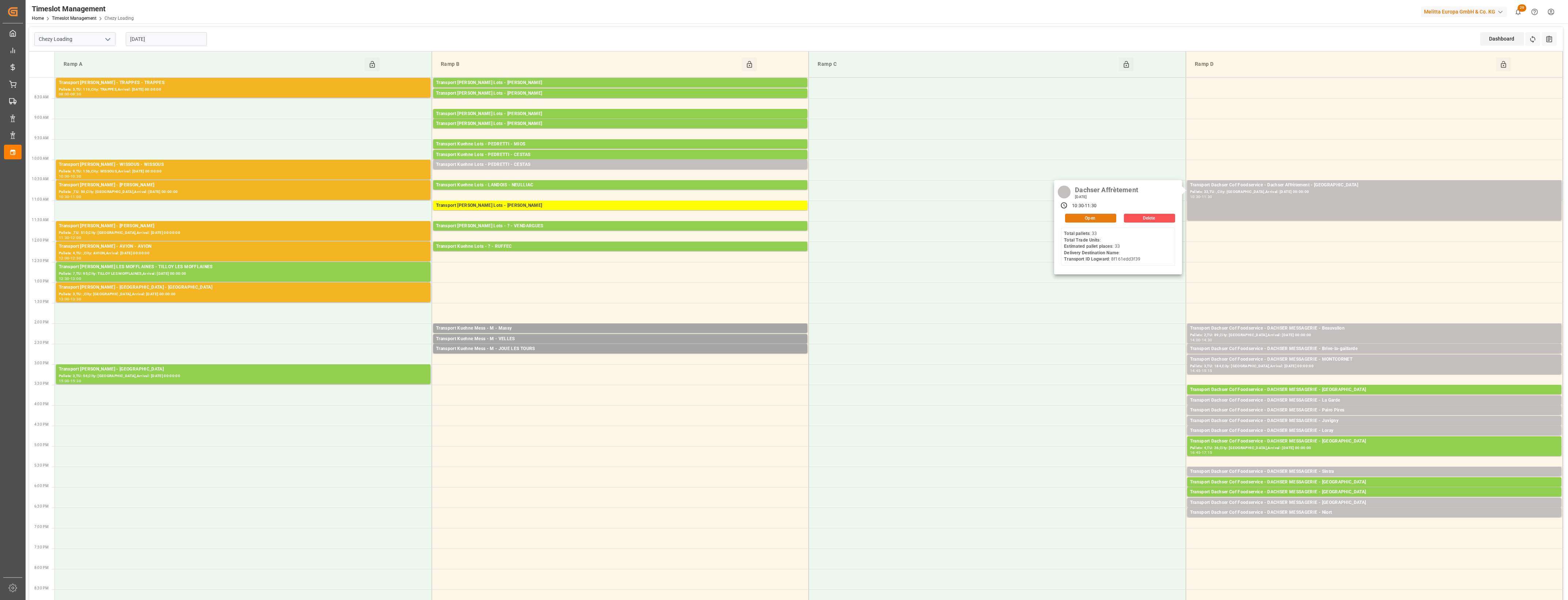
click at [1099, 219] on button "Open" at bounding box center [1091, 218] width 51 height 9
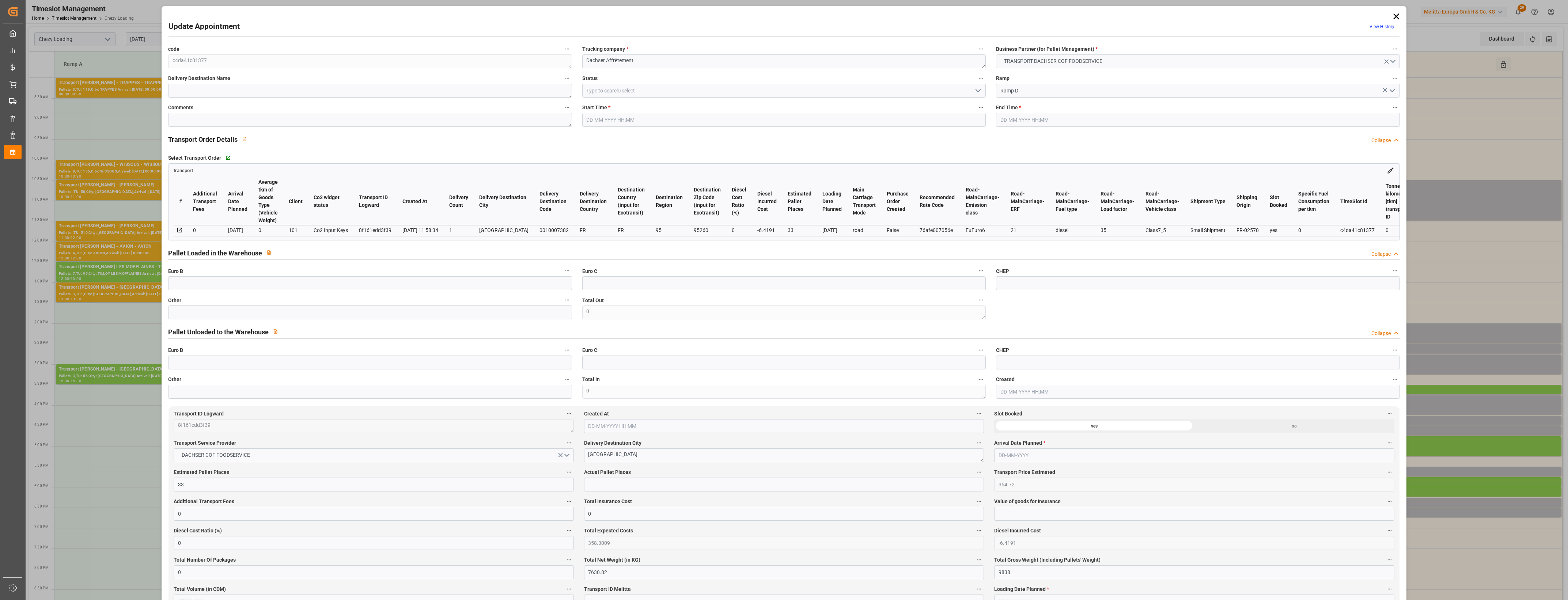
type input "[DATE] 10:30"
type input "[DATE] 11:30"
type input "[DATE] 12:58"
type input "[DATE] 11:58"
type input "[DATE]"
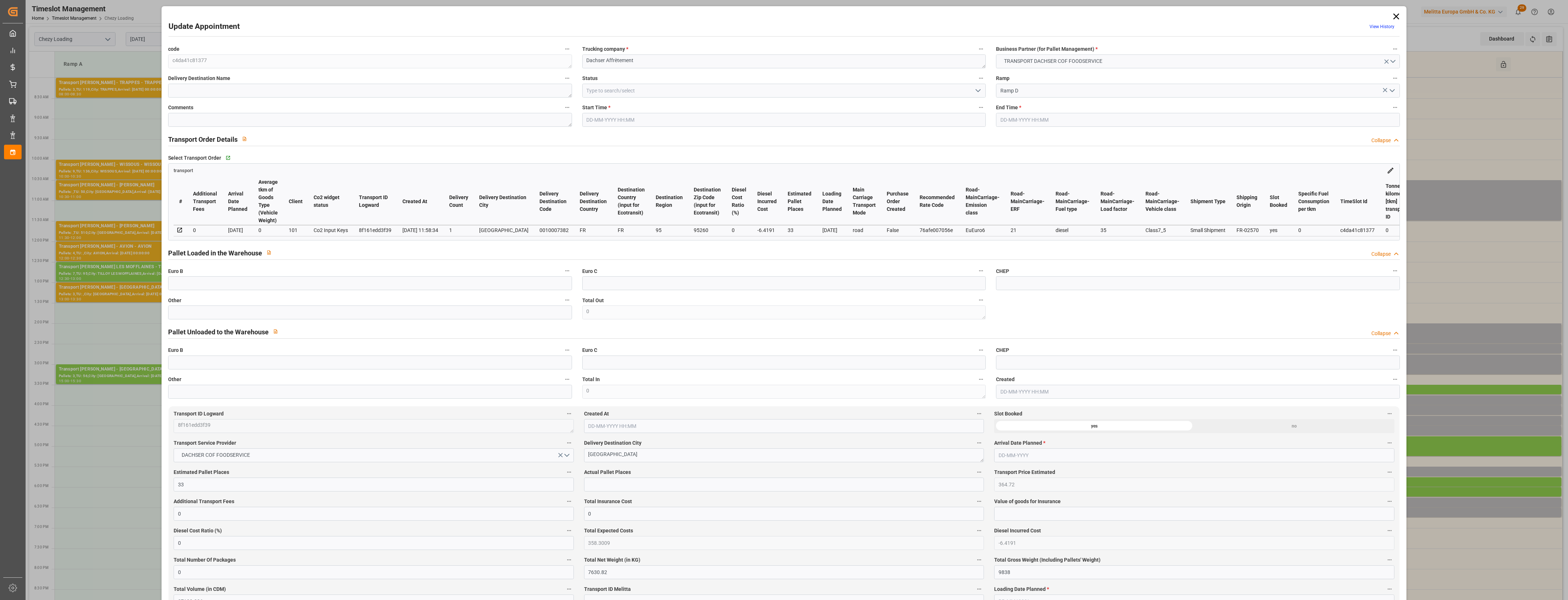
type input "[DATE]"
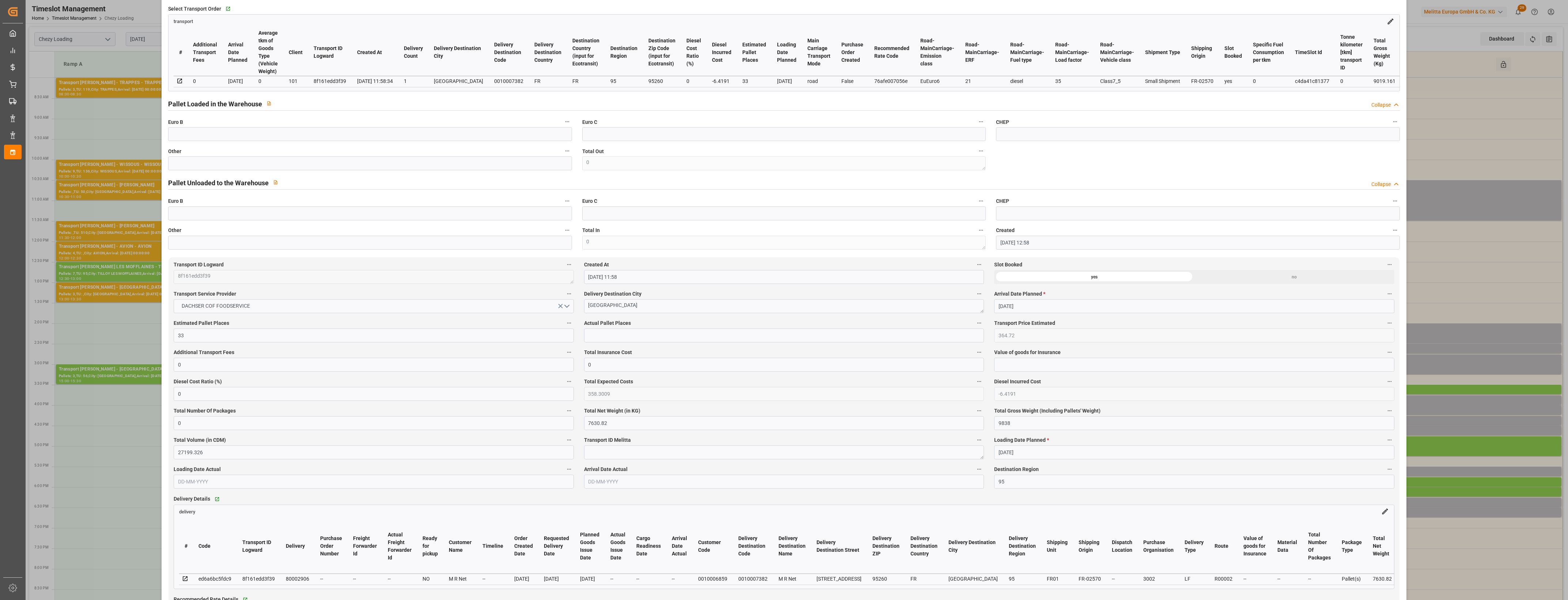
scroll to position [183, 0]
